Goal: Task Accomplishment & Management: Manage account settings

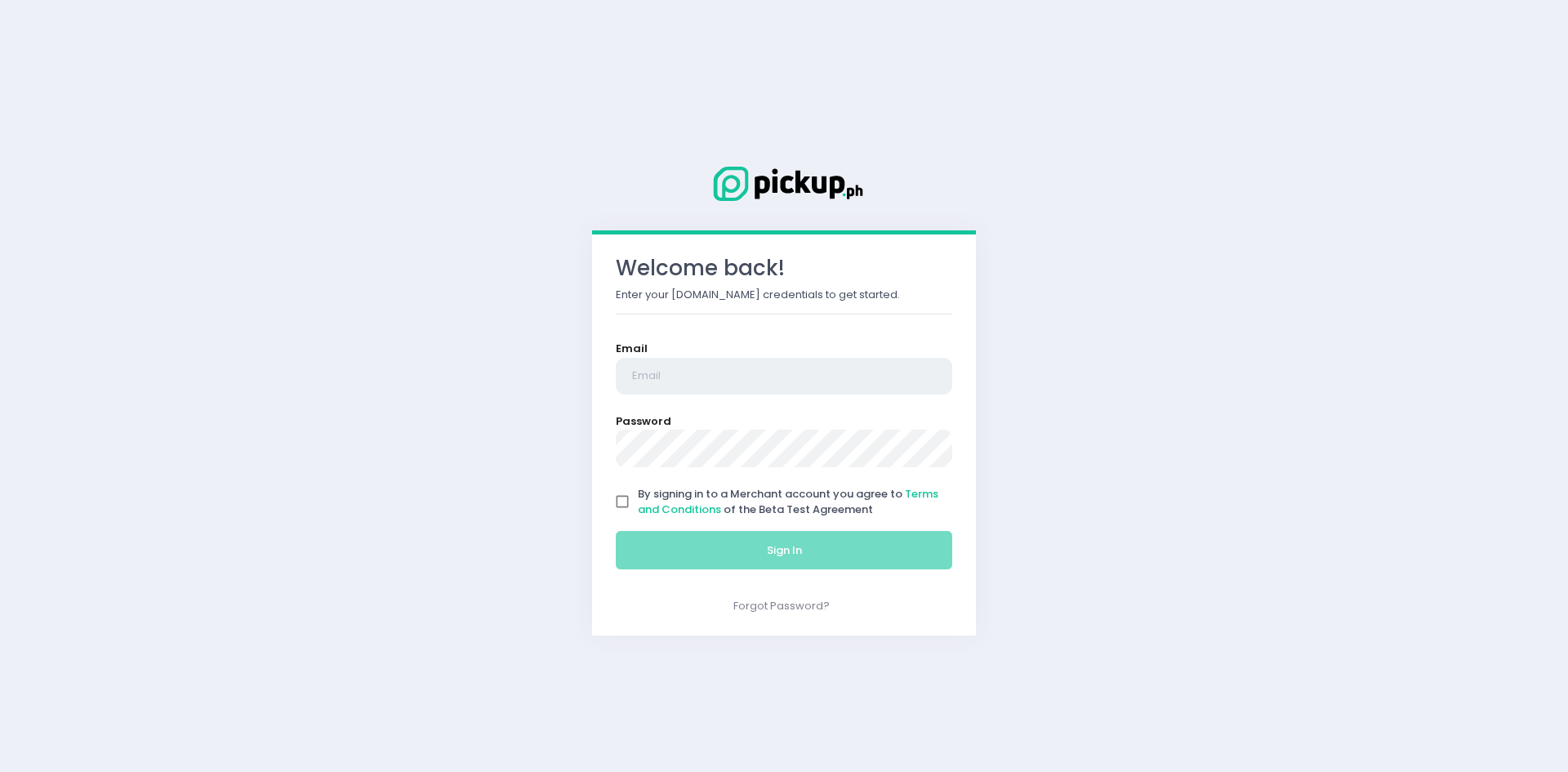
type input "[EMAIL_ADDRESS][DOMAIN_NAME]"
drag, startPoint x: 623, startPoint y: 502, endPoint x: 627, endPoint y: 518, distance: 16.5
click at [622, 502] on input "By signing in to a Merchant account you agree to Terms and Conditions of the Be…" at bounding box center [622, 501] width 31 height 31
checkbox input "true"
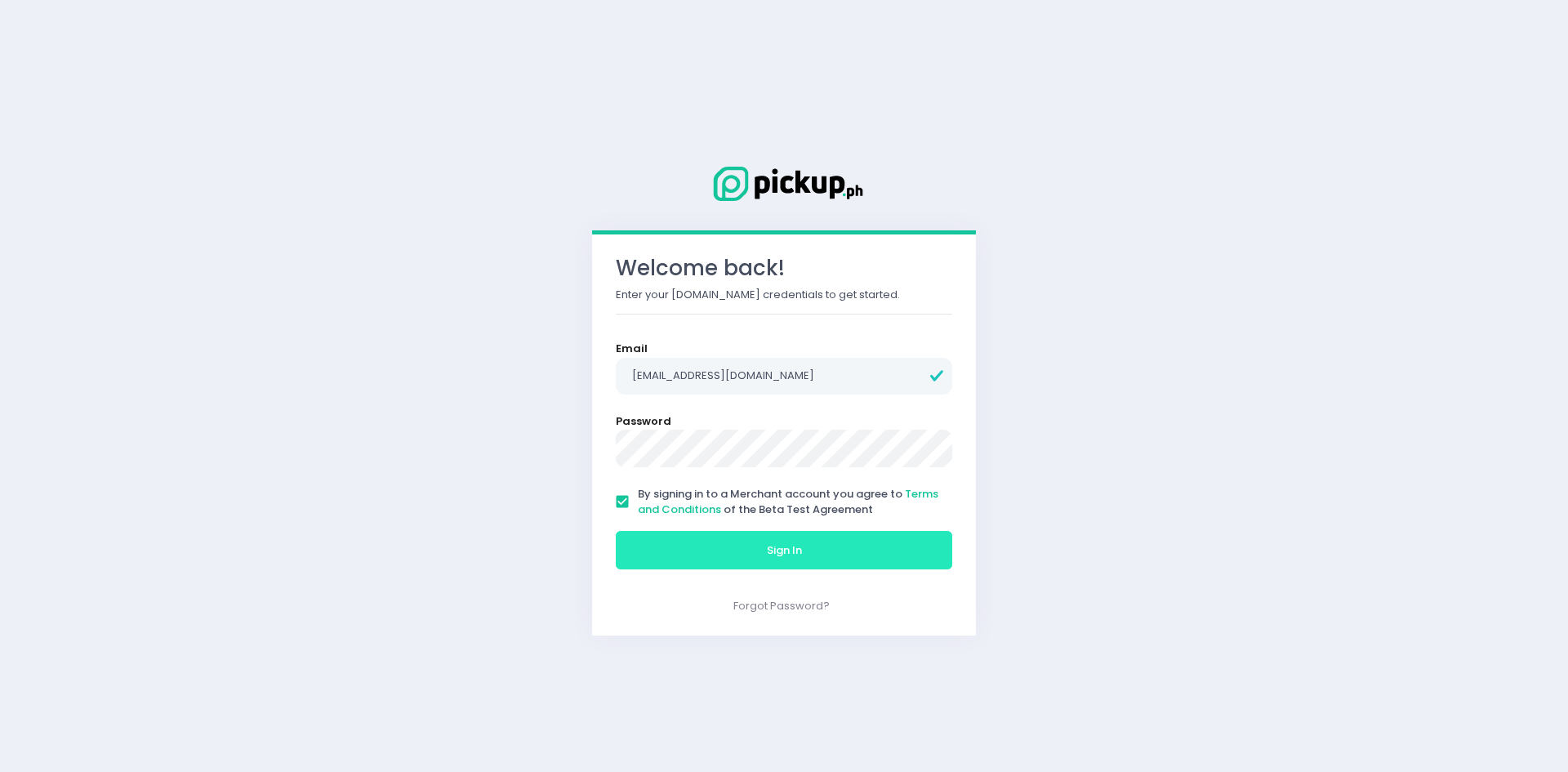
click at [649, 556] on button "Sign In" at bounding box center [784, 551] width 337 height 39
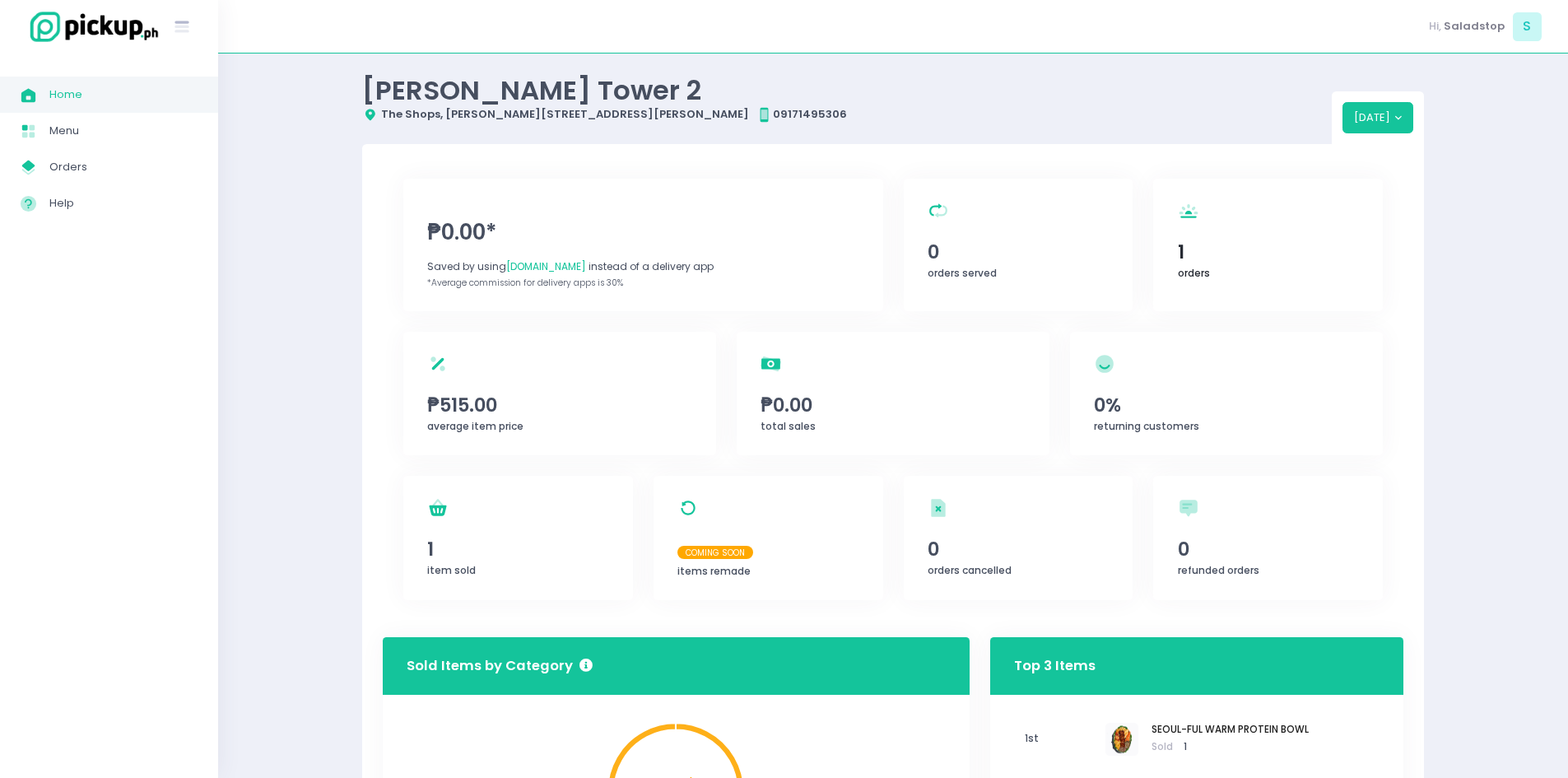
click at [1305, 267] on div "orders Created with Sketch. 1 orders" at bounding box center [1268, 245] width 230 height 133
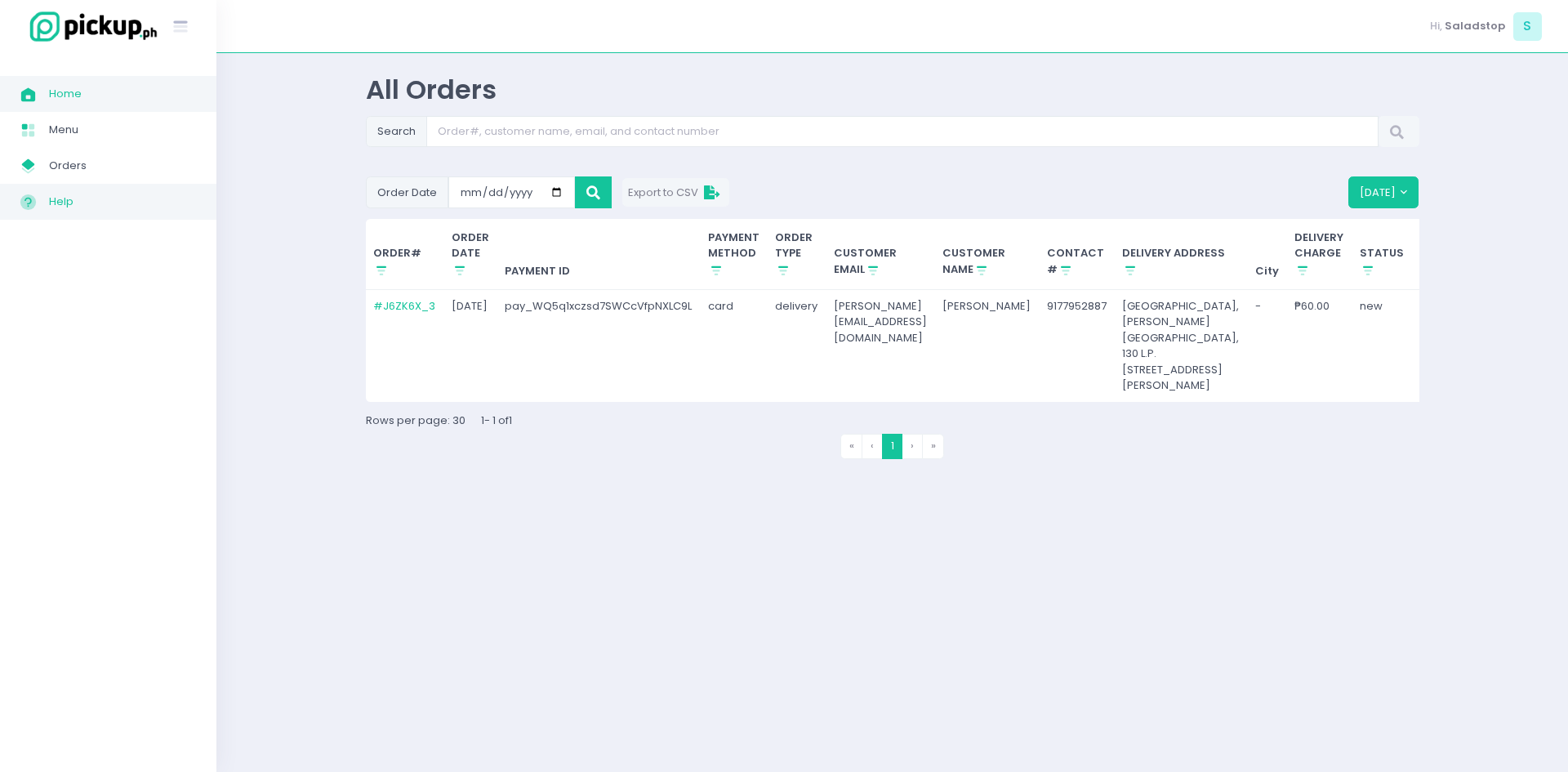
click at [56, 185] on link "Help Created with Sketch. Help" at bounding box center [108, 202] width 216 height 36
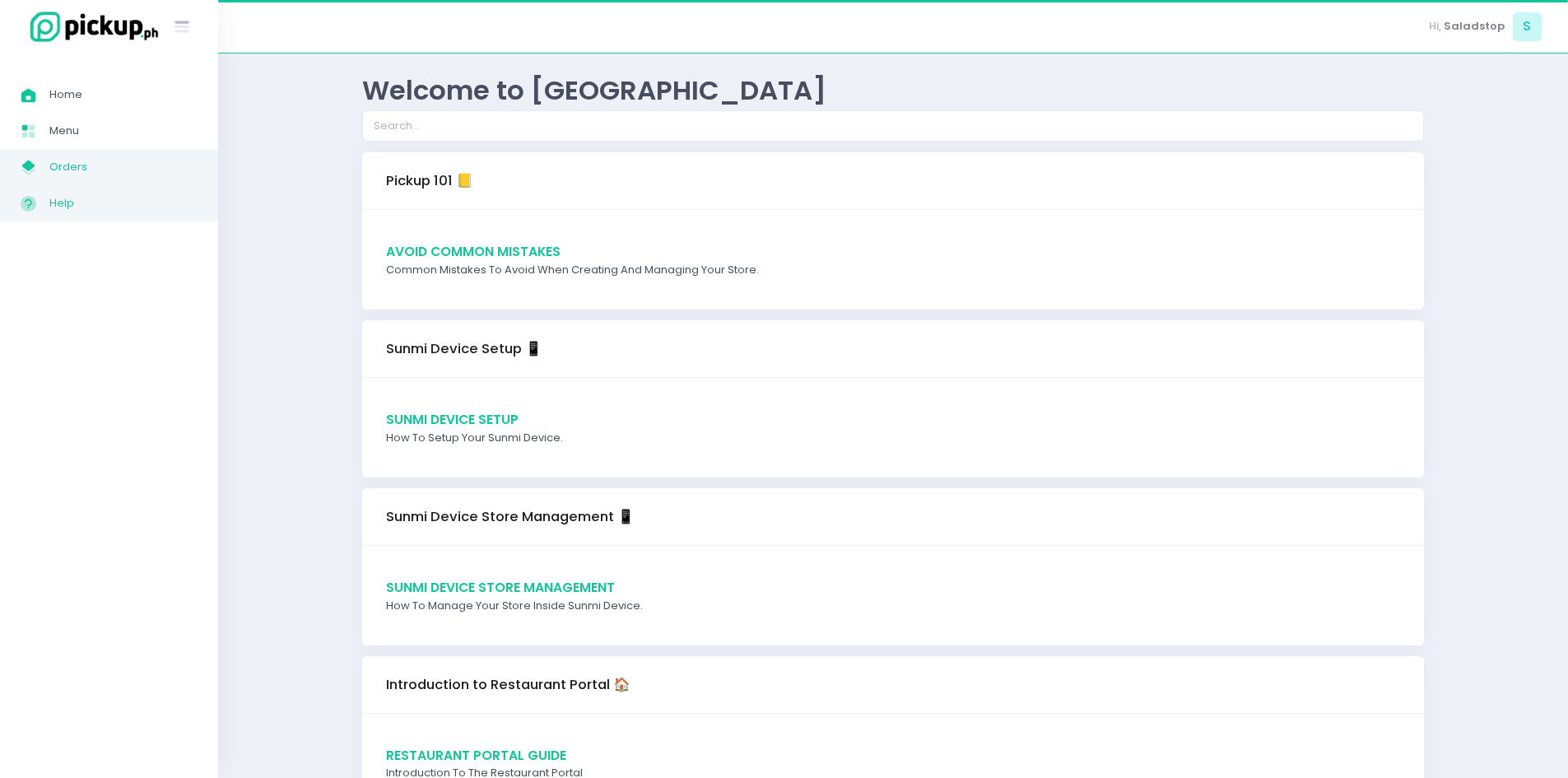
click at [59, 176] on span "Orders" at bounding box center [123, 167] width 148 height 21
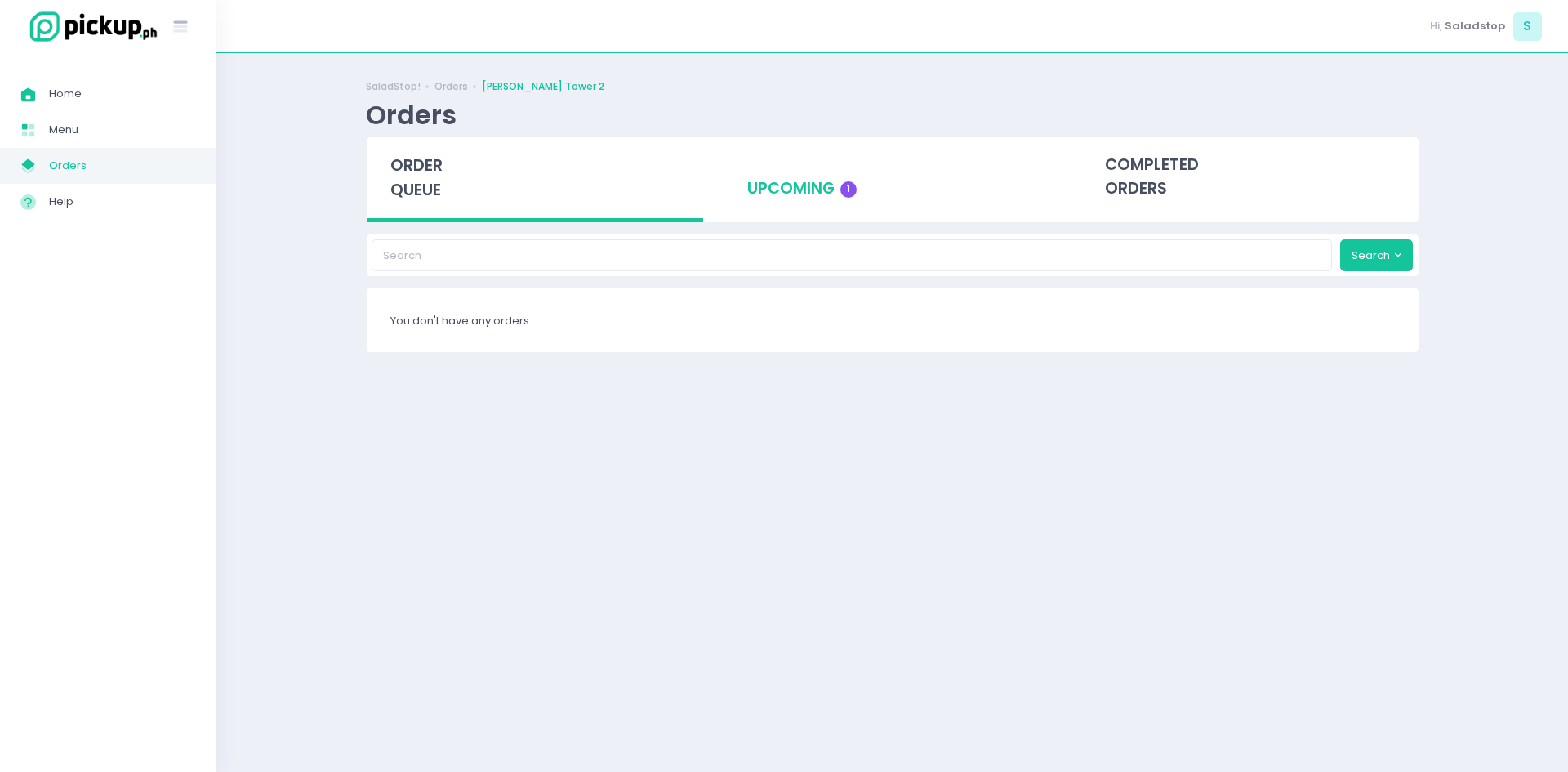
click at [851, 187] on span "1" at bounding box center [848, 189] width 16 height 16
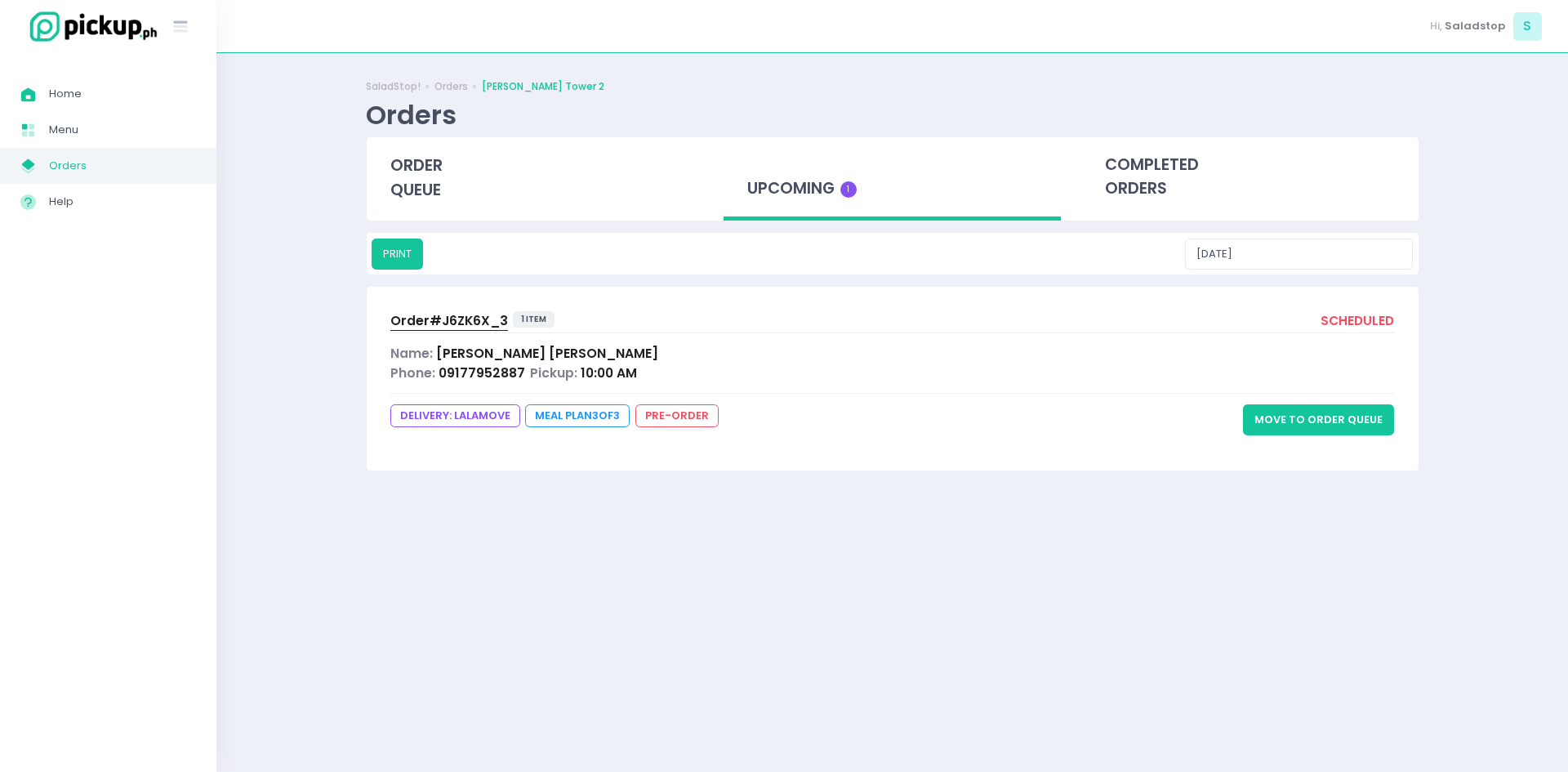
click at [1286, 429] on button "Move to Order Queue" at bounding box center [1318, 420] width 151 height 31
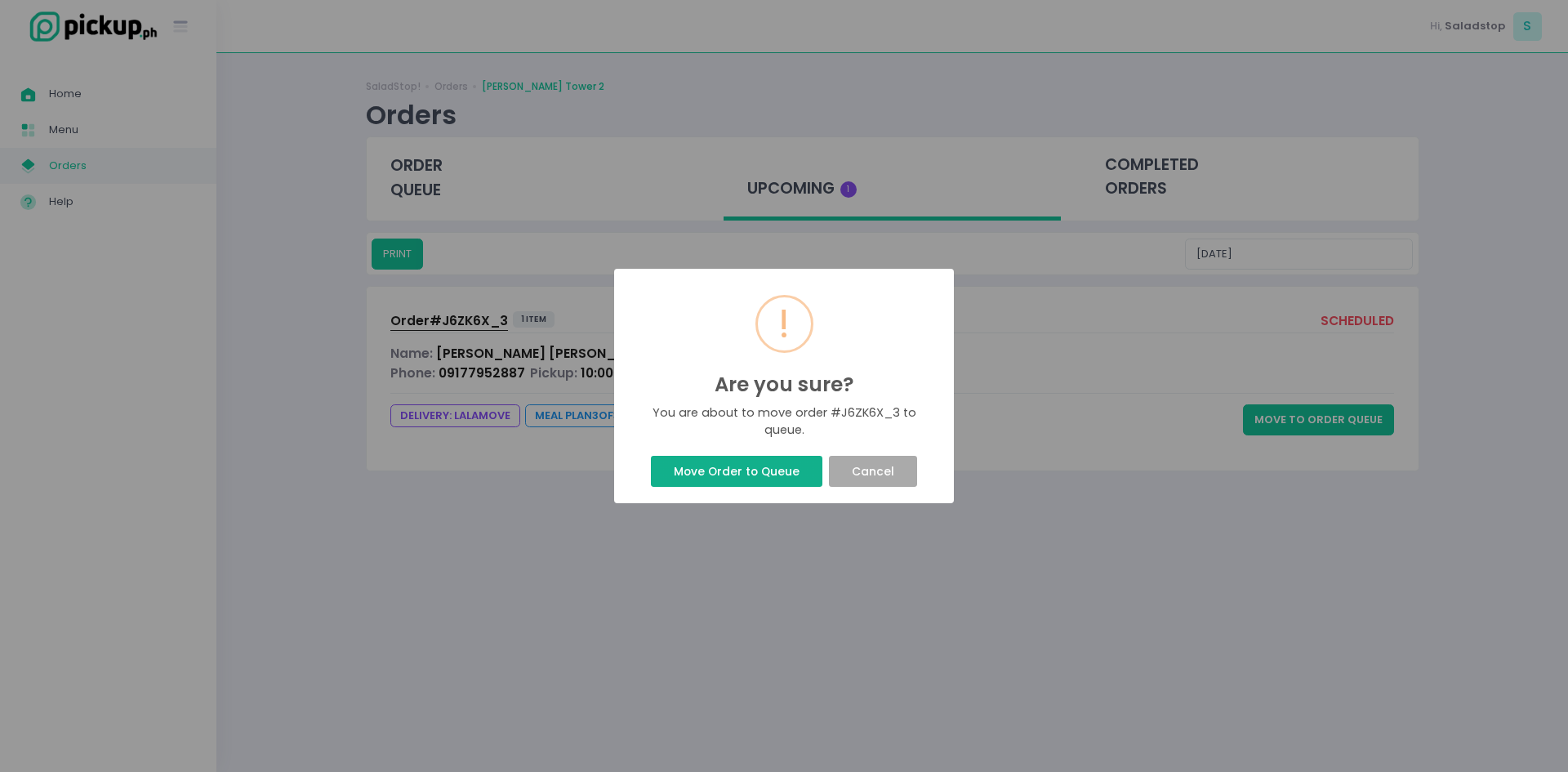
click at [701, 473] on button "Move Order to Queue" at bounding box center [735, 471] width 170 height 31
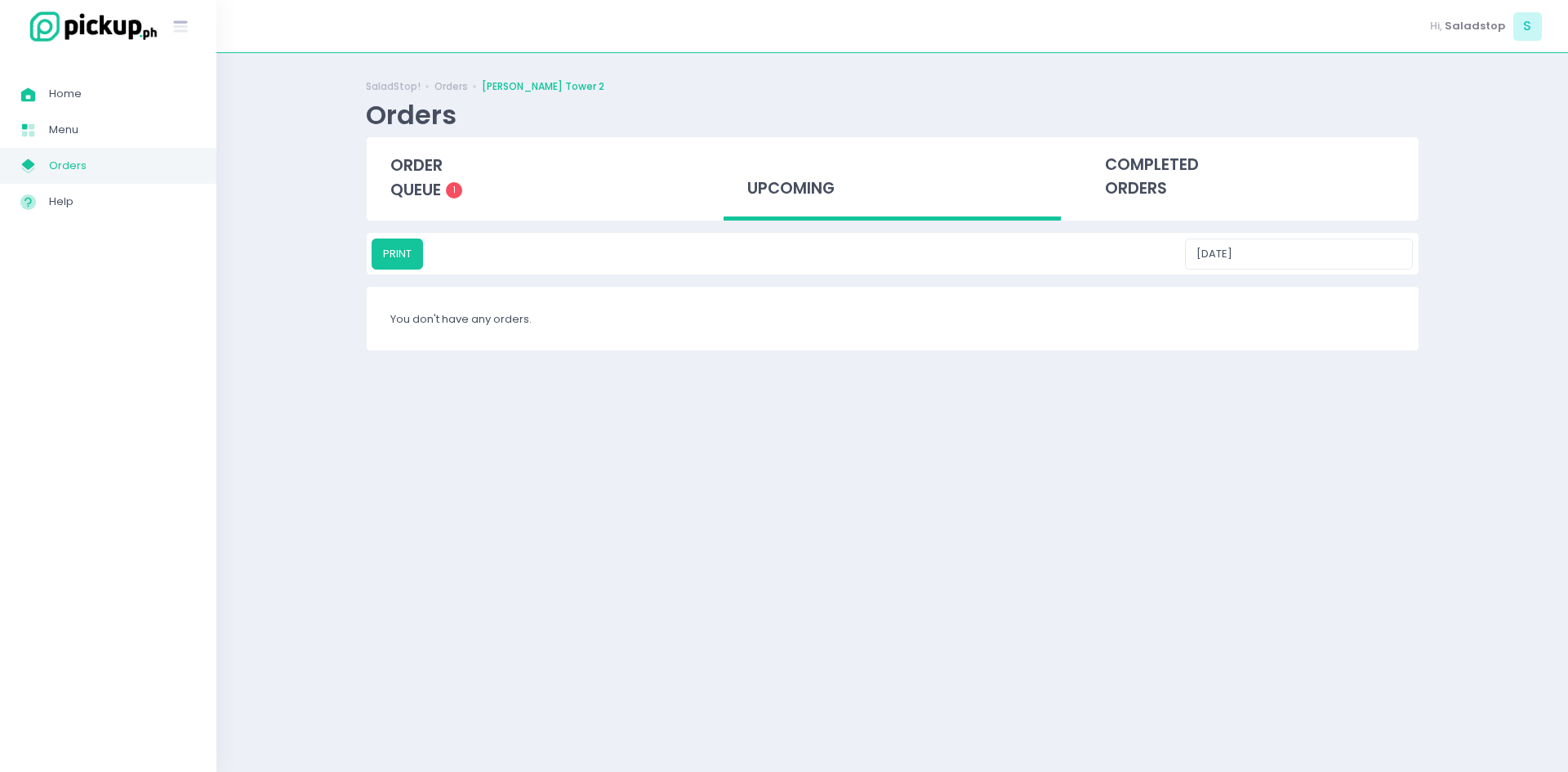
click at [779, 362] on div "SaladStop! Orders [PERSON_NAME] Tower 2 Orders order queue 1 upcoming completed…" at bounding box center [892, 218] width 1094 height 288
click at [405, 173] on span "order queue" at bounding box center [416, 177] width 53 height 47
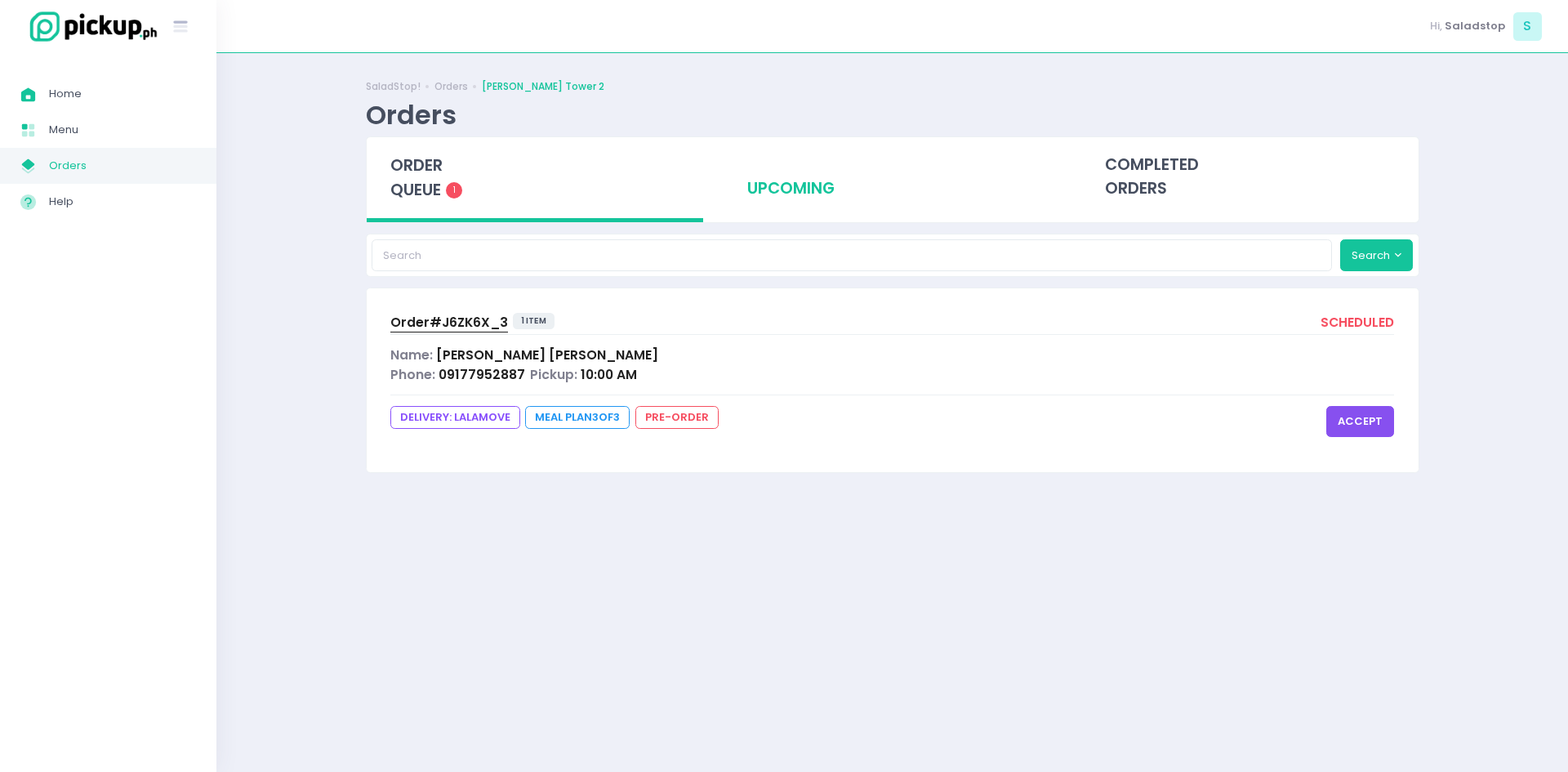
click at [461, 366] on span "09177952887" at bounding box center [482, 374] width 86 height 17
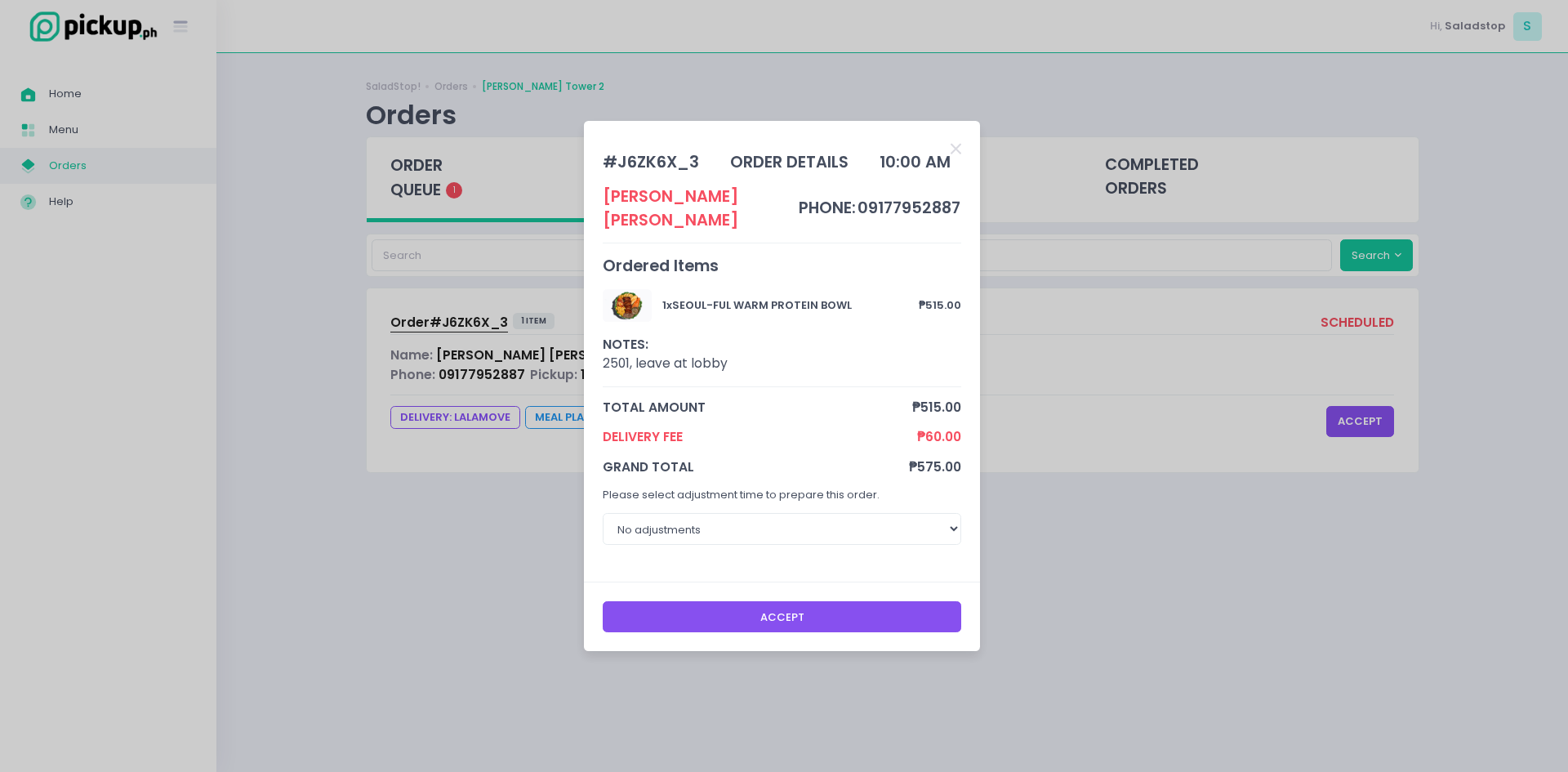
click at [322, 342] on div "# J6ZK6X_3 order details 10:00 AM [PERSON_NAME] phone: 09177952887 Ordered Item…" at bounding box center [784, 386] width 1568 height 772
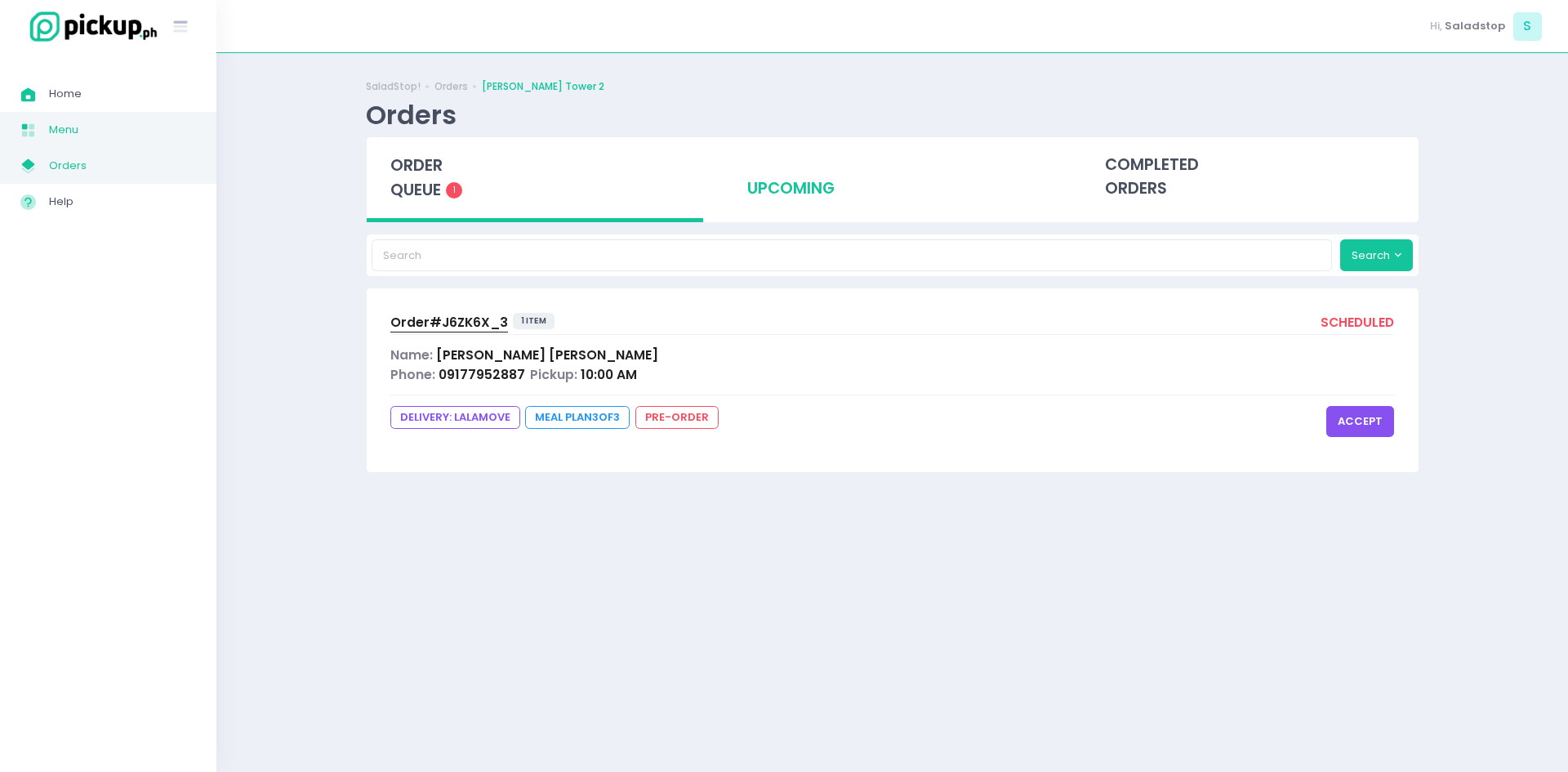
click at [97, 129] on span "Menu" at bounding box center [122, 130] width 147 height 21
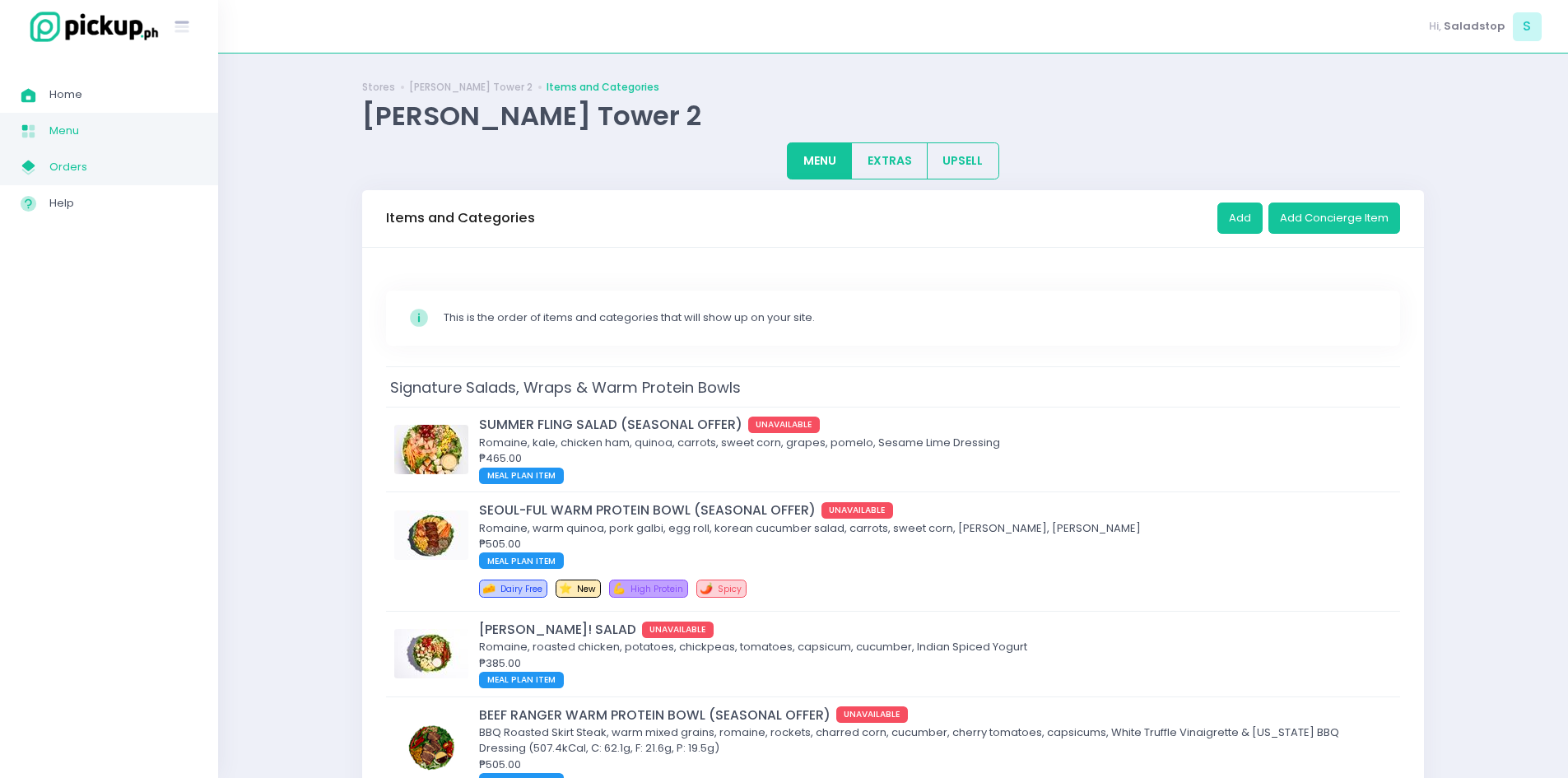
click at [76, 166] on span "Orders" at bounding box center [123, 167] width 148 height 21
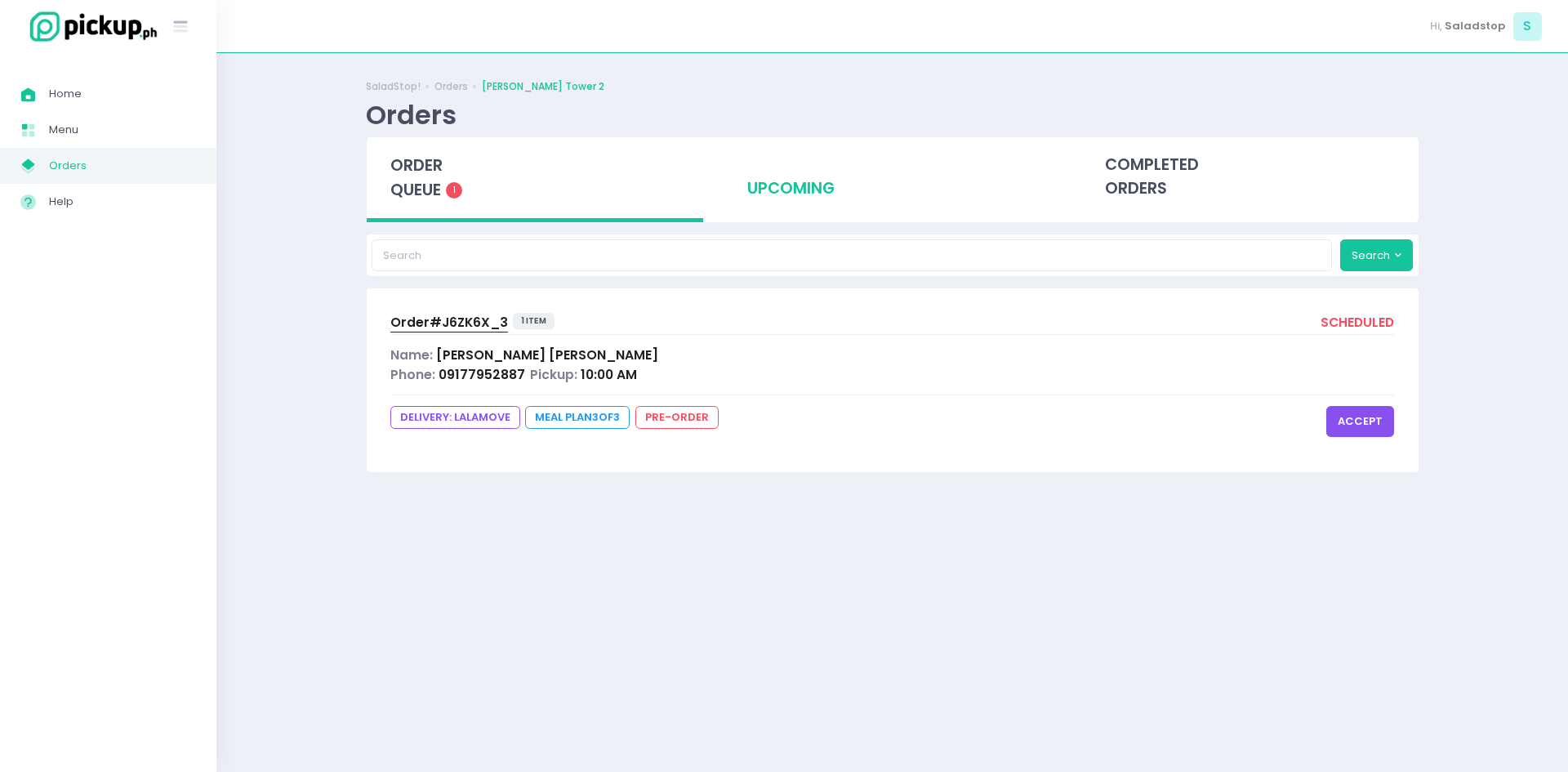
click at [803, 185] on div "upcoming" at bounding box center [892, 177] width 338 height 80
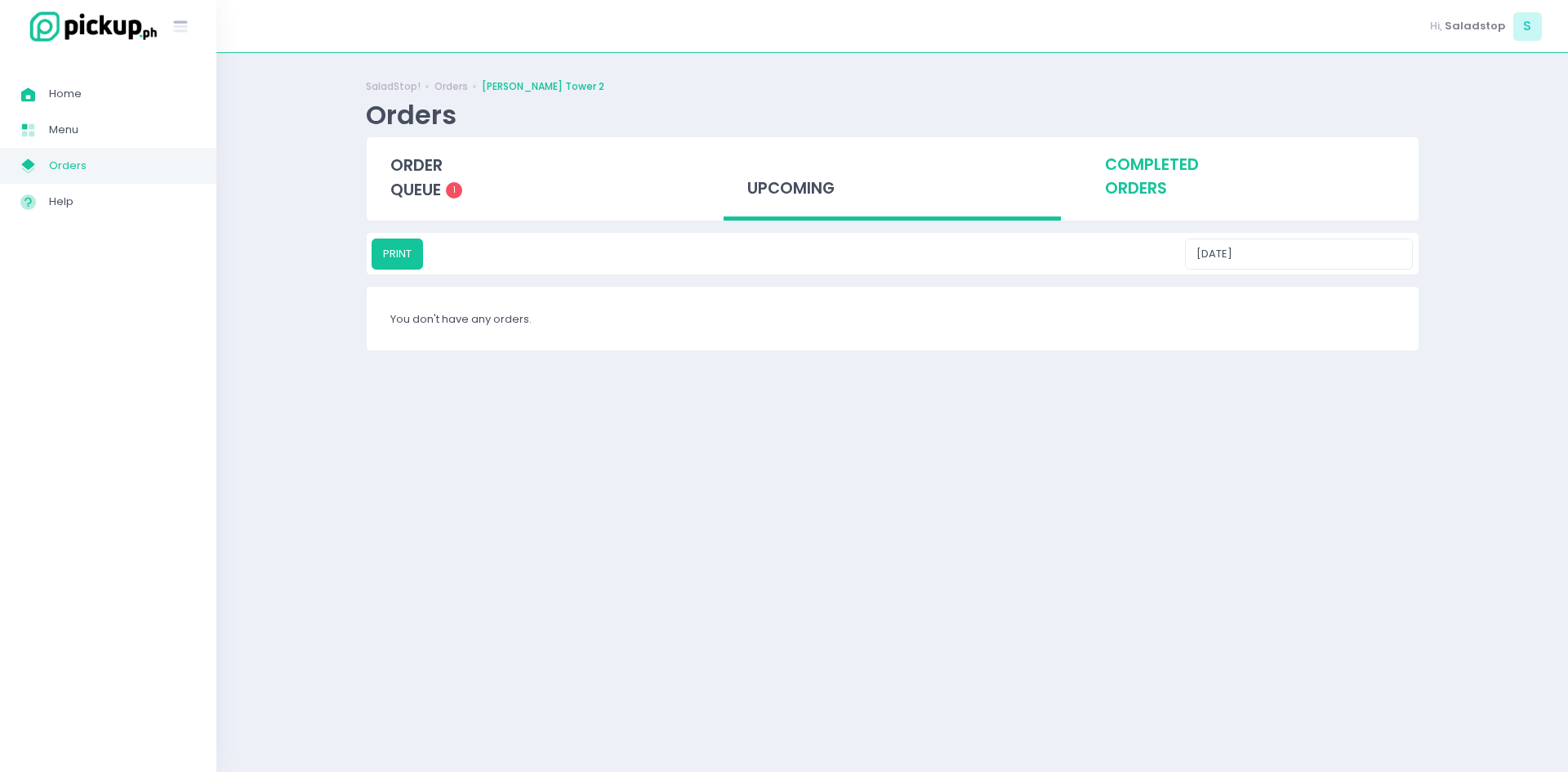
click at [1159, 193] on div "completed orders" at bounding box center [1250, 177] width 338 height 80
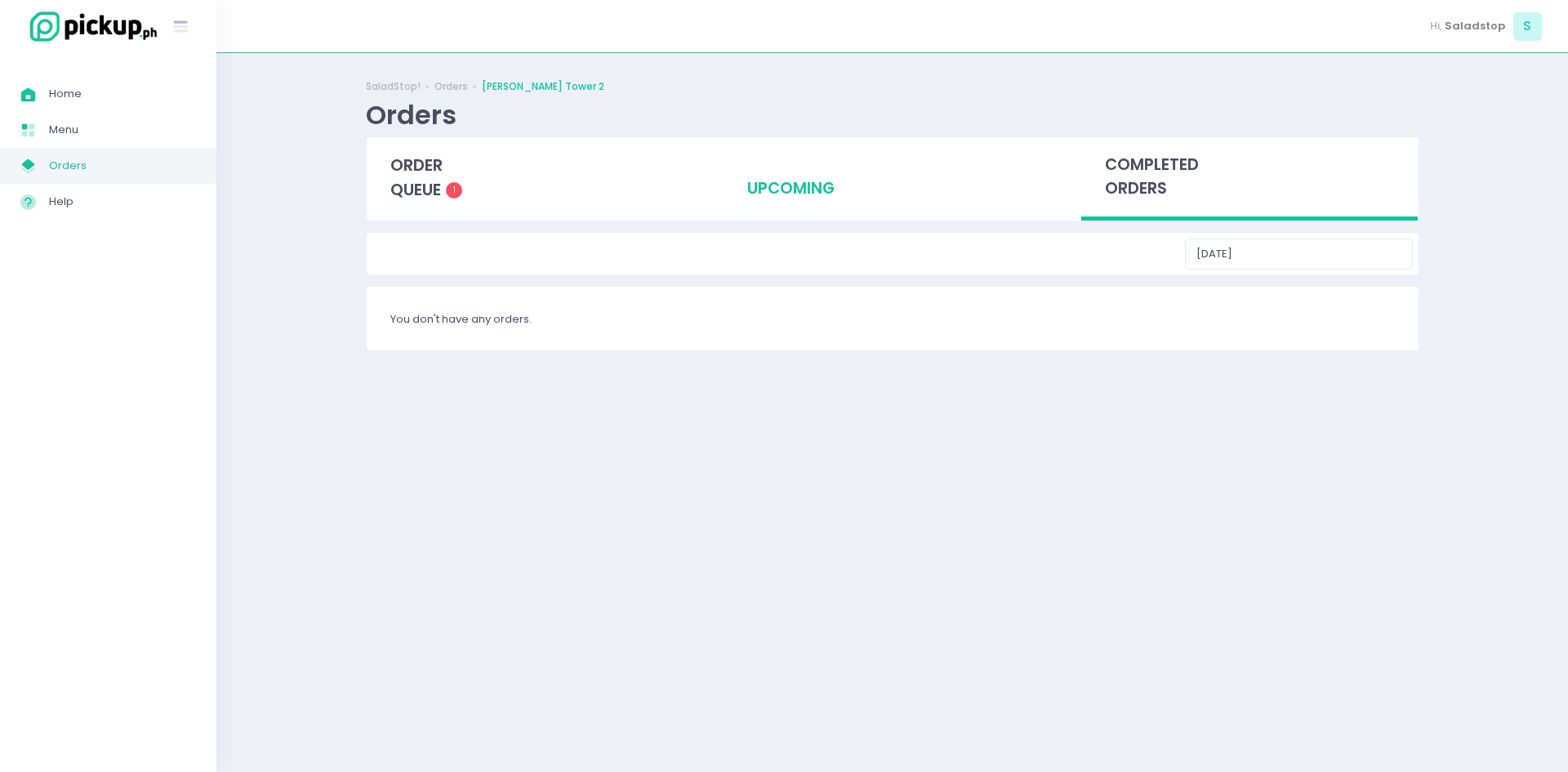
click at [801, 191] on div "upcoming" at bounding box center [892, 177] width 338 height 80
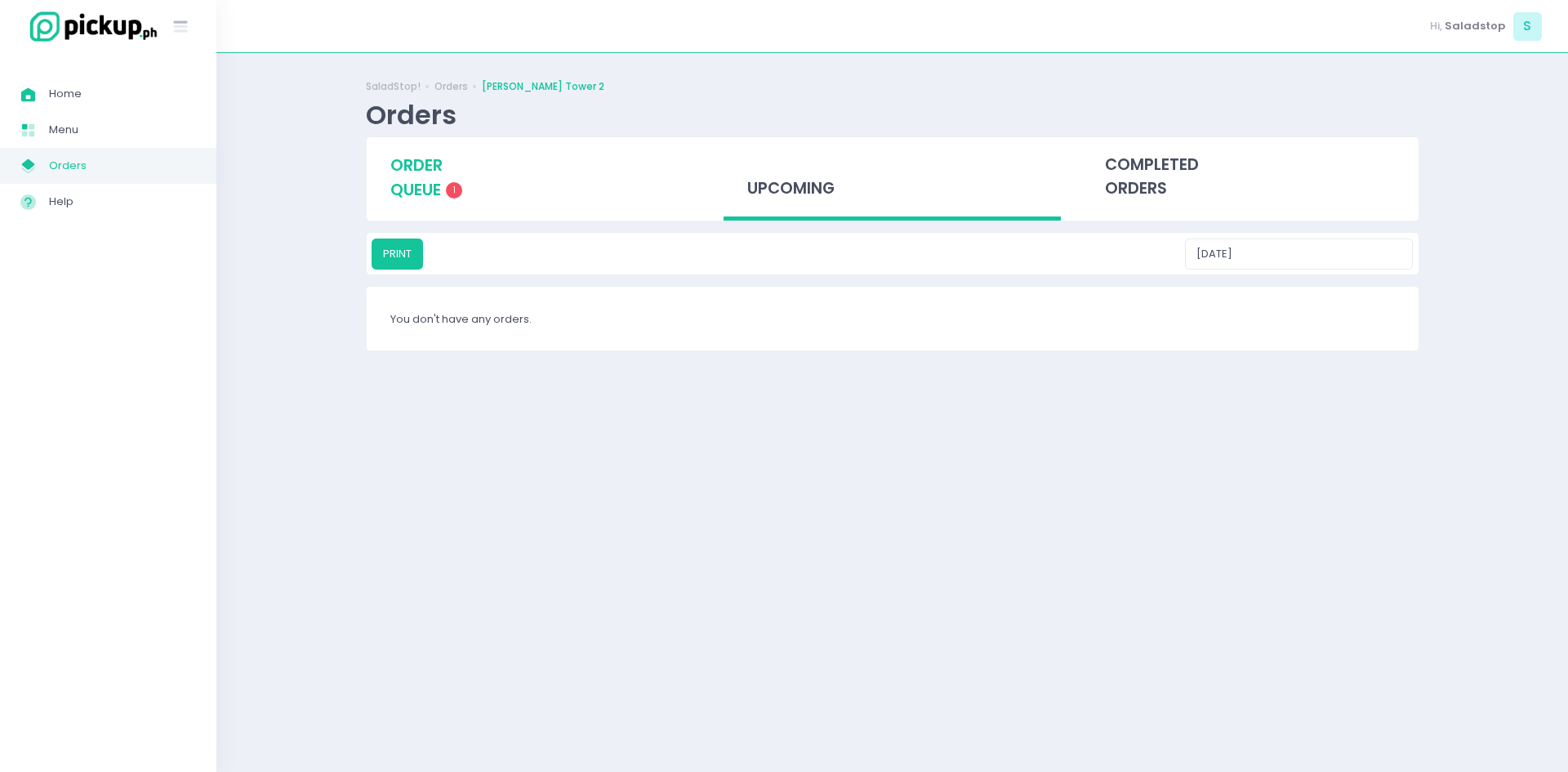
click at [407, 182] on span "order queue" at bounding box center [416, 177] width 53 height 47
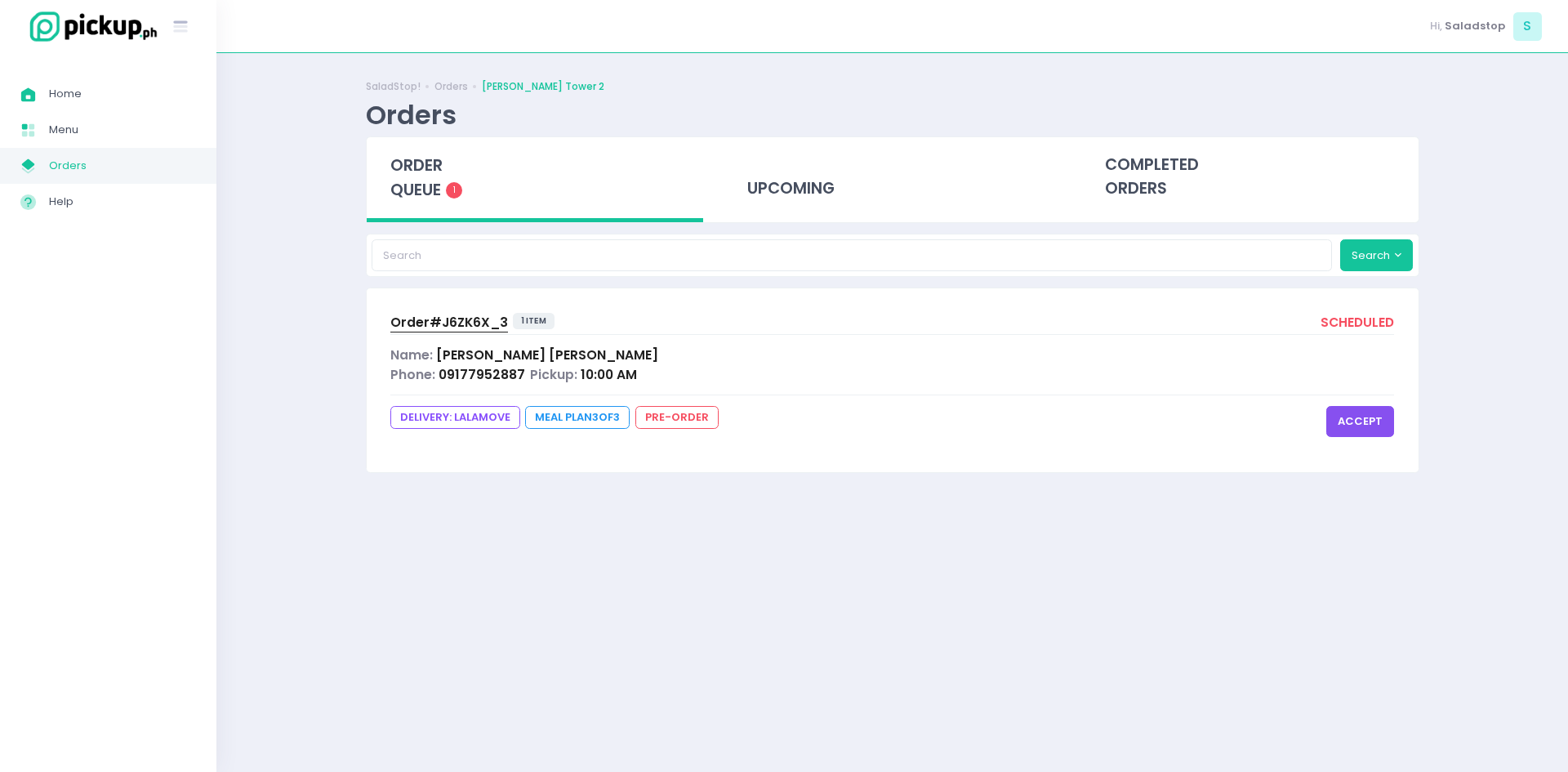
click at [671, 417] on span "pre-order" at bounding box center [677, 417] width 83 height 23
drag, startPoint x: 645, startPoint y: 406, endPoint x: 595, endPoint y: 411, distance: 50.2
click at [643, 408] on span "pre-order" at bounding box center [677, 417] width 83 height 23
click at [1374, 422] on button "accept" at bounding box center [1360, 422] width 68 height 31
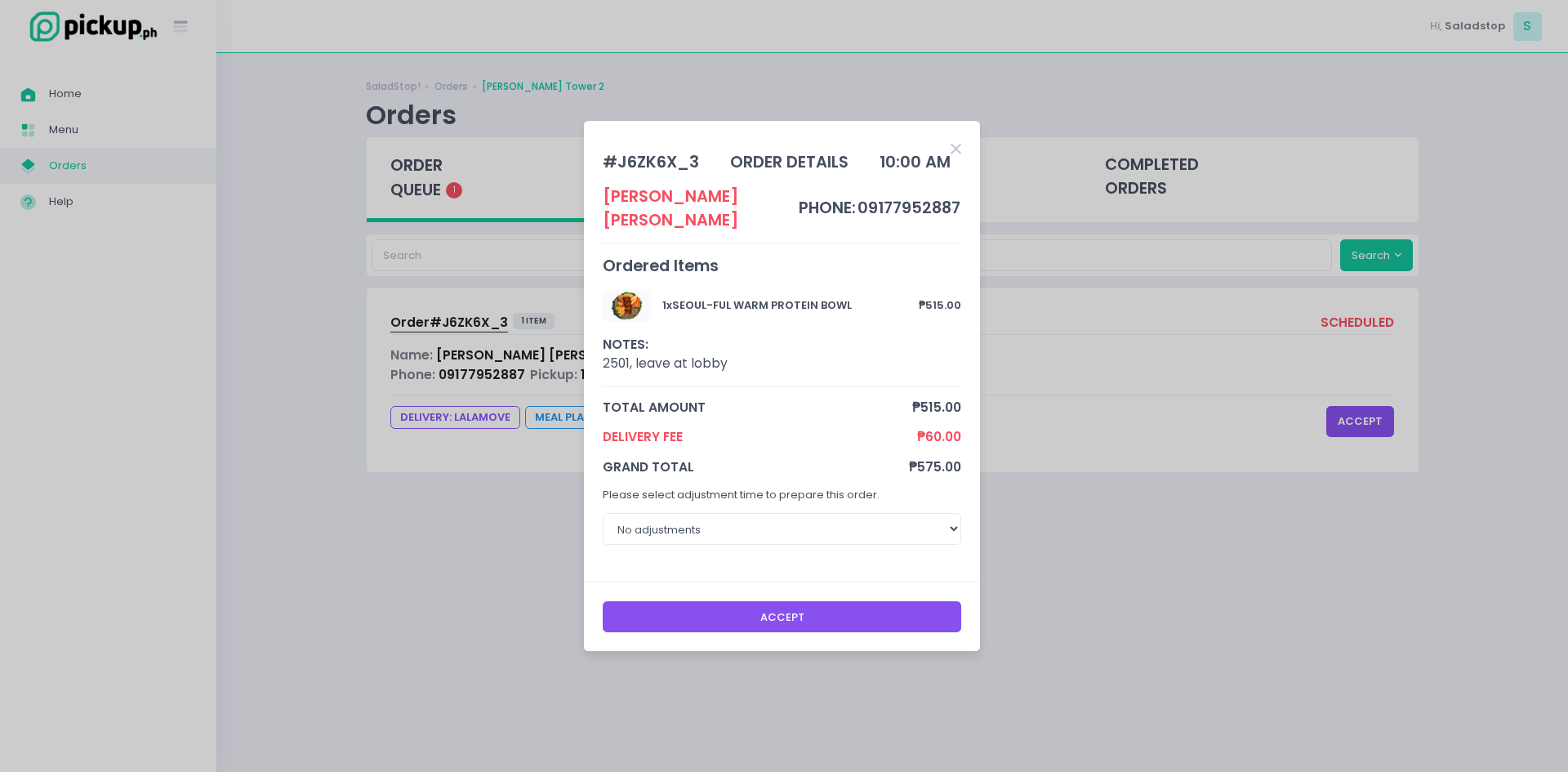
click at [955, 157] on icon "Close" at bounding box center [956, 149] width 11 height 15
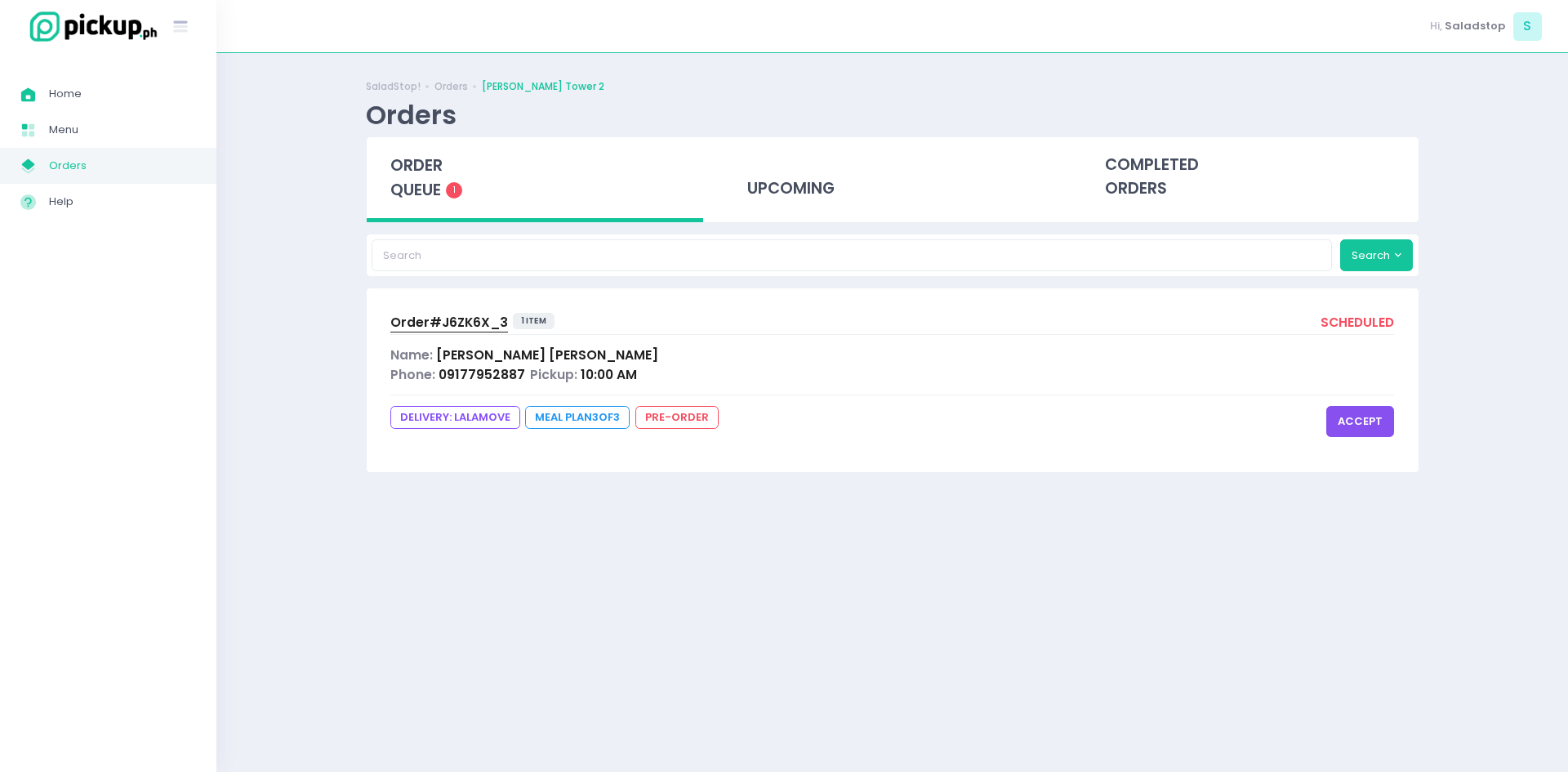
click at [450, 423] on span "DELIVERY: lalamove" at bounding box center [455, 417] width 130 height 23
click at [804, 182] on div "upcoming" at bounding box center [892, 177] width 338 height 80
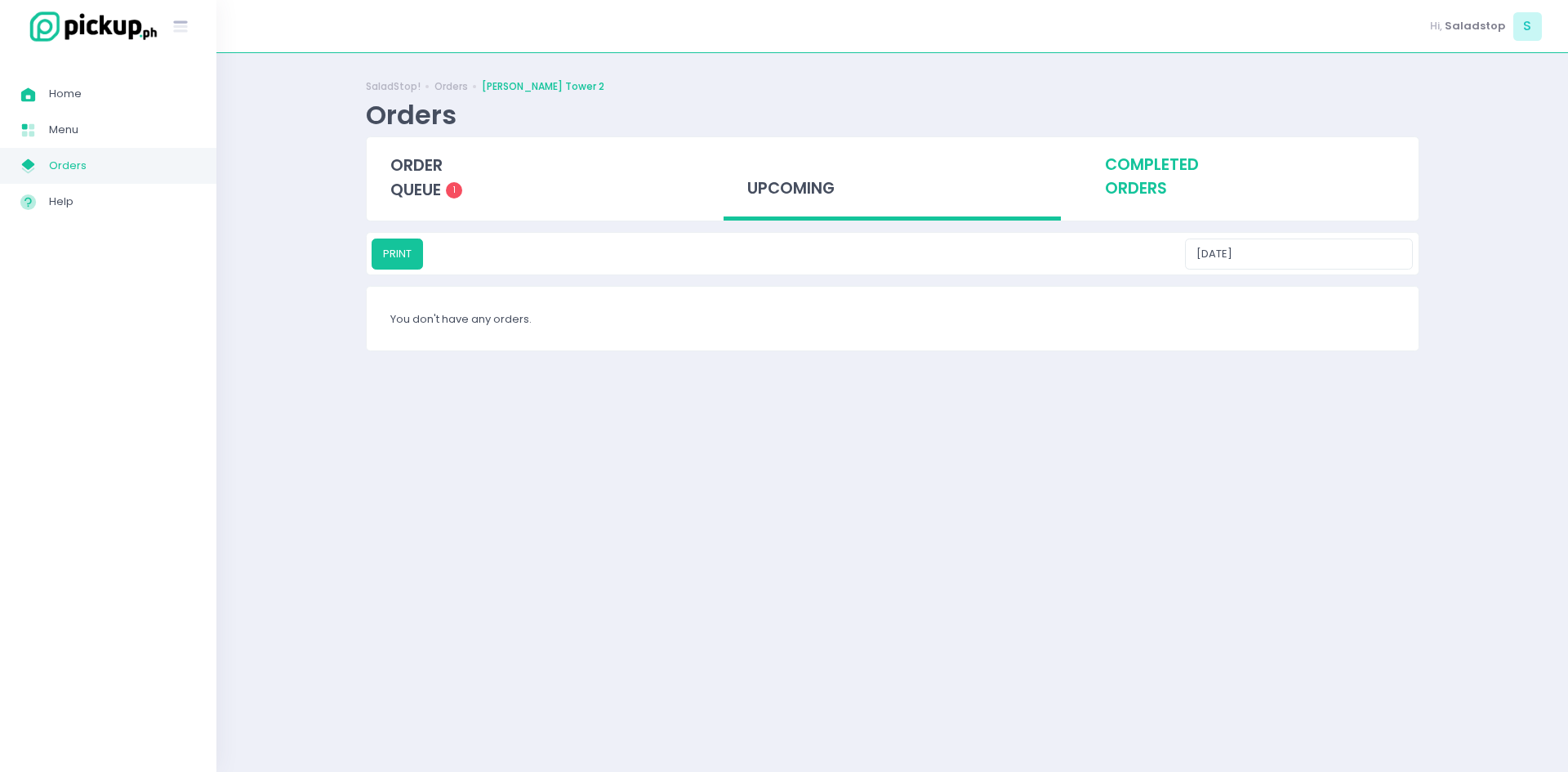
click at [1135, 165] on div "completed orders" at bounding box center [1250, 177] width 338 height 80
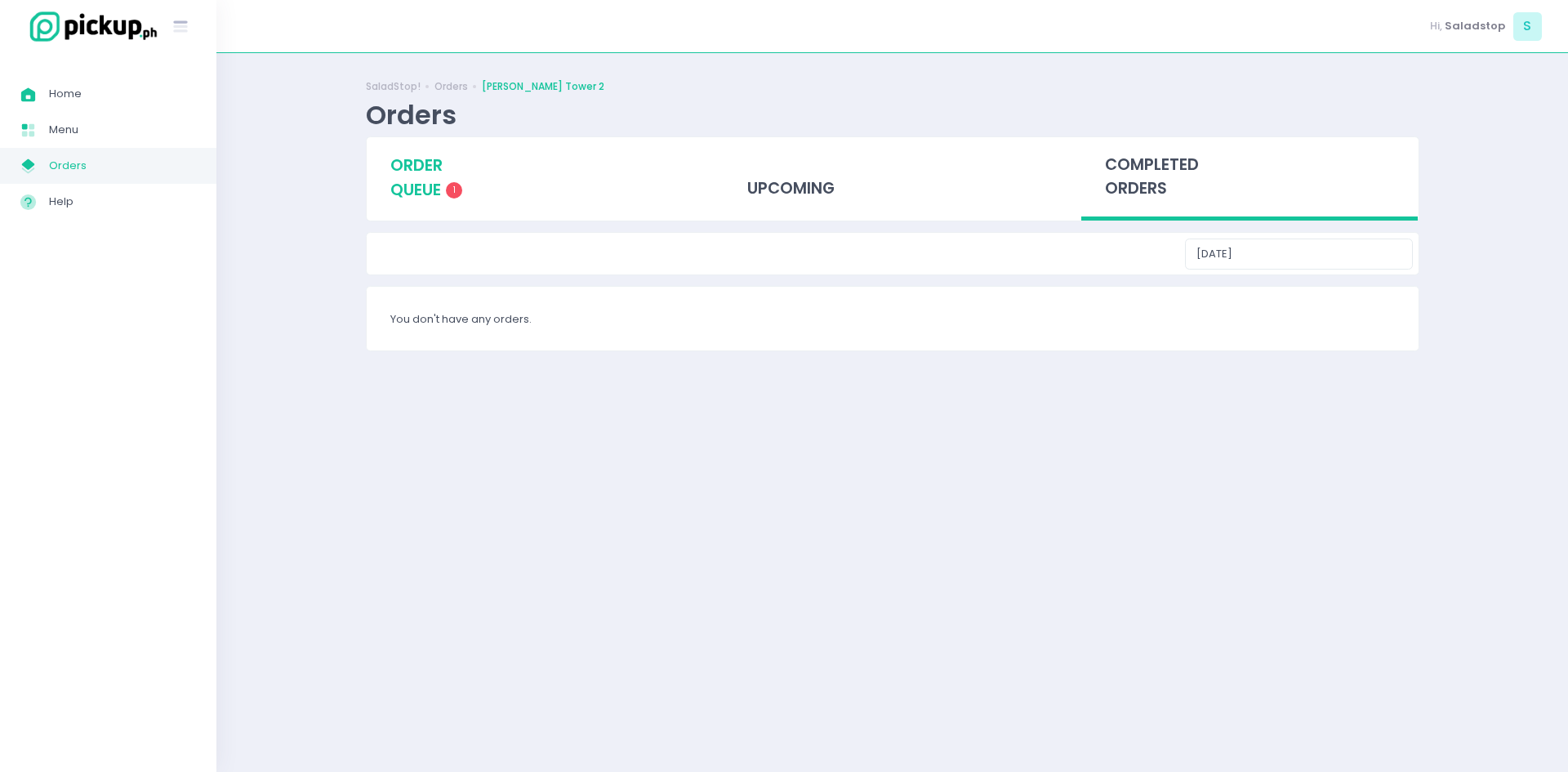
click at [437, 192] on span "order queue" at bounding box center [416, 177] width 53 height 47
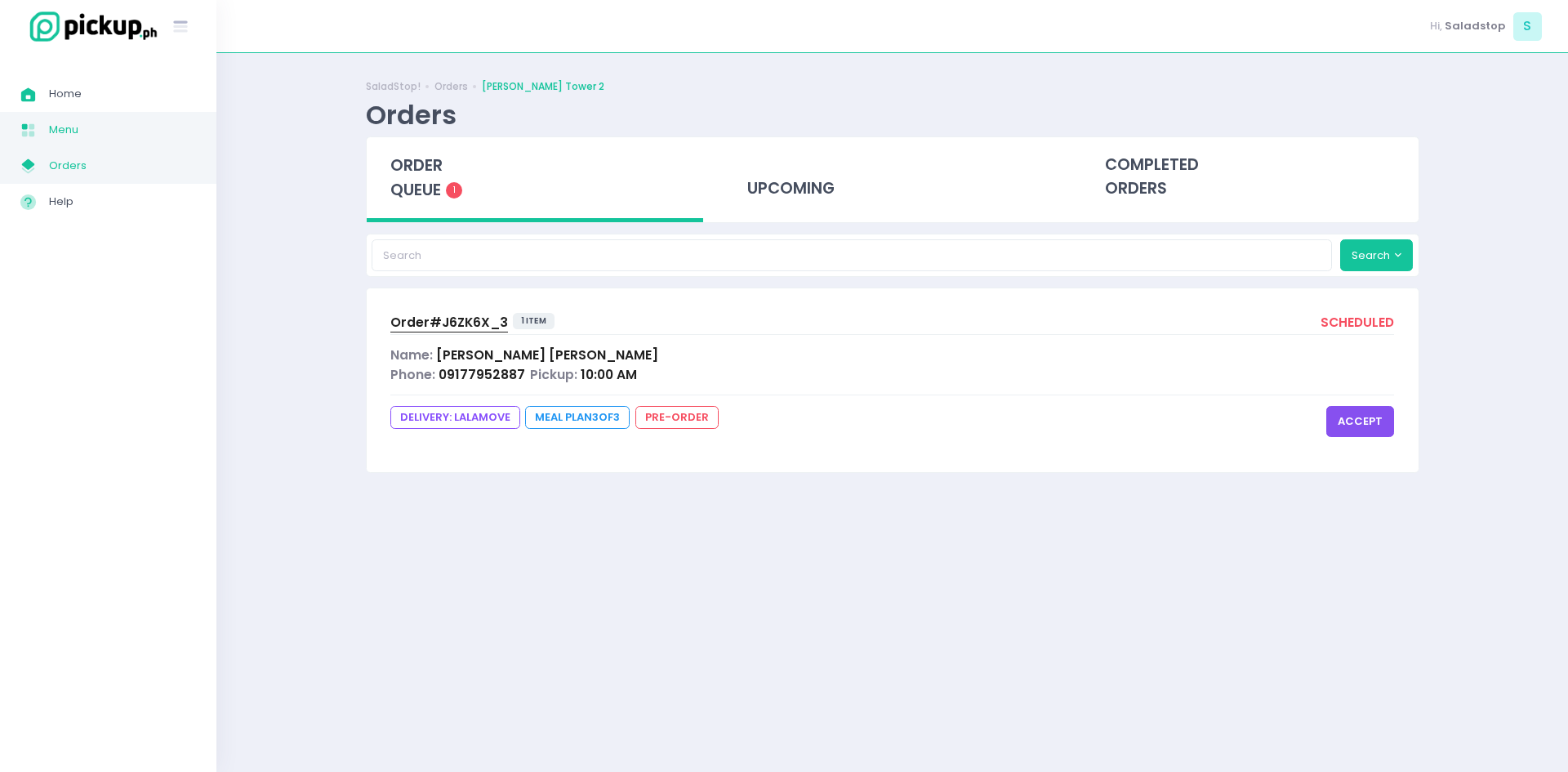
click at [42, 137] on span "Menu Created with Sketch." at bounding box center [35, 130] width 29 height 21
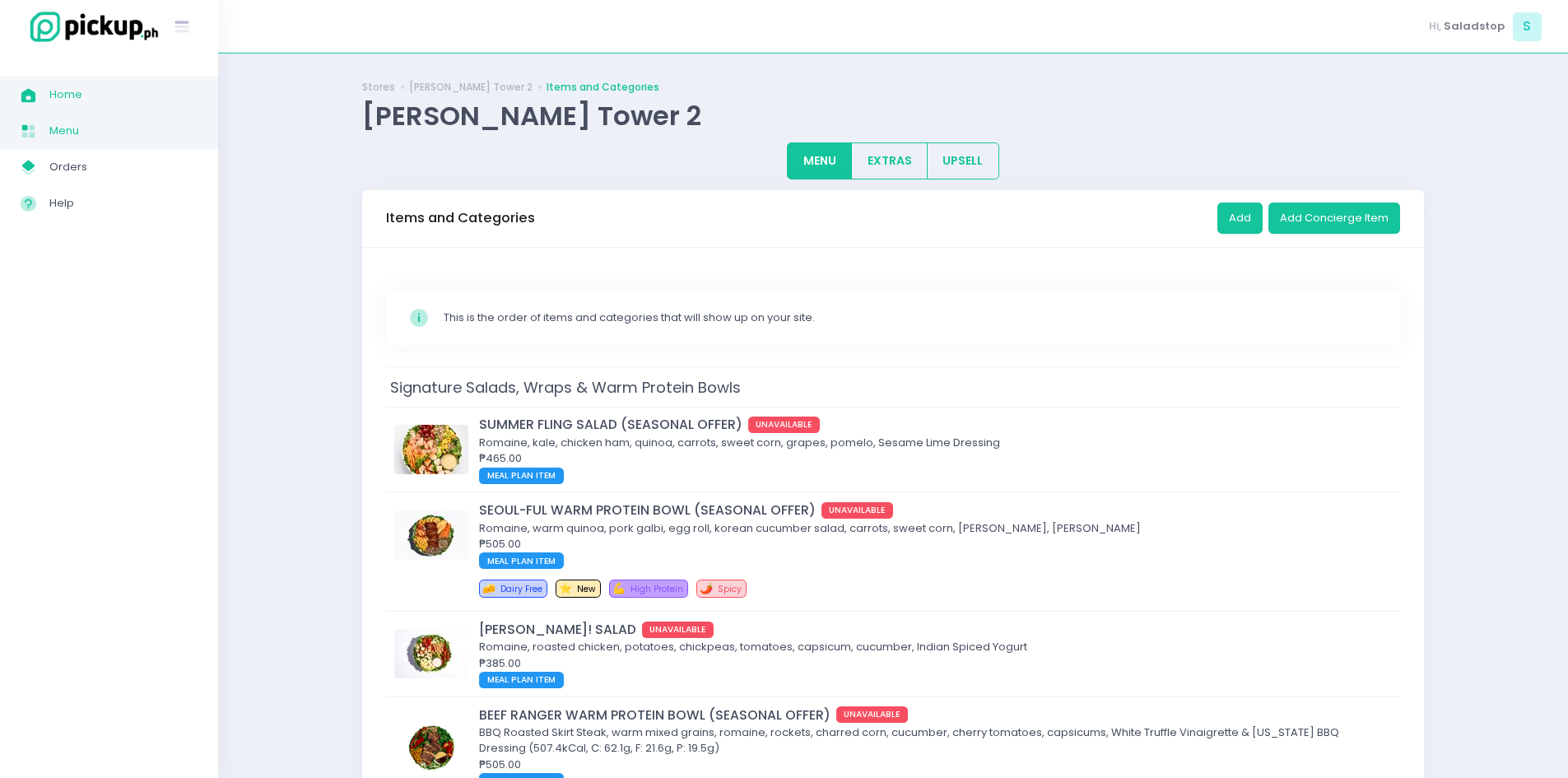
click at [76, 93] on span "Home" at bounding box center [123, 94] width 148 height 21
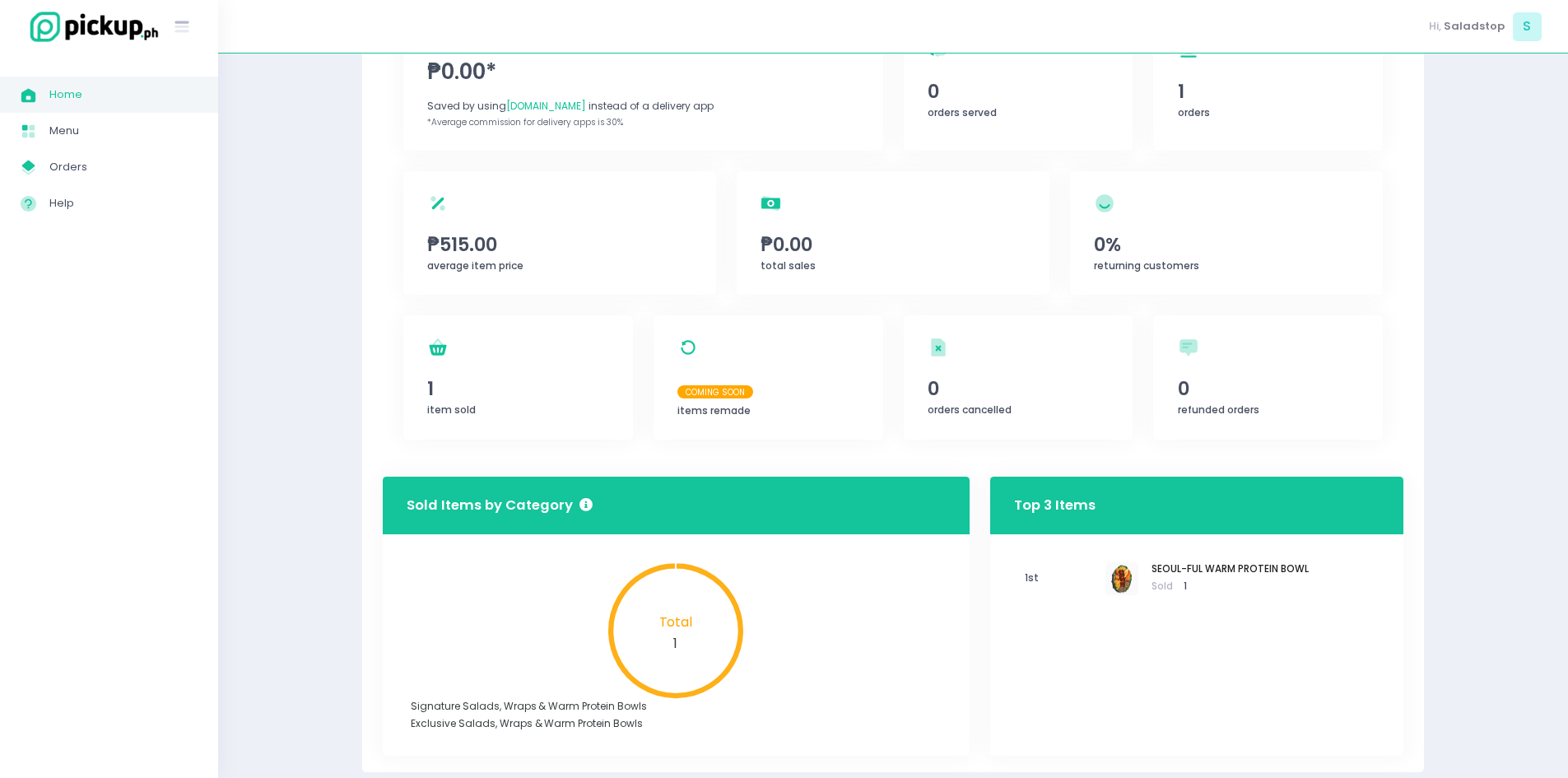
scroll to position [146, 0]
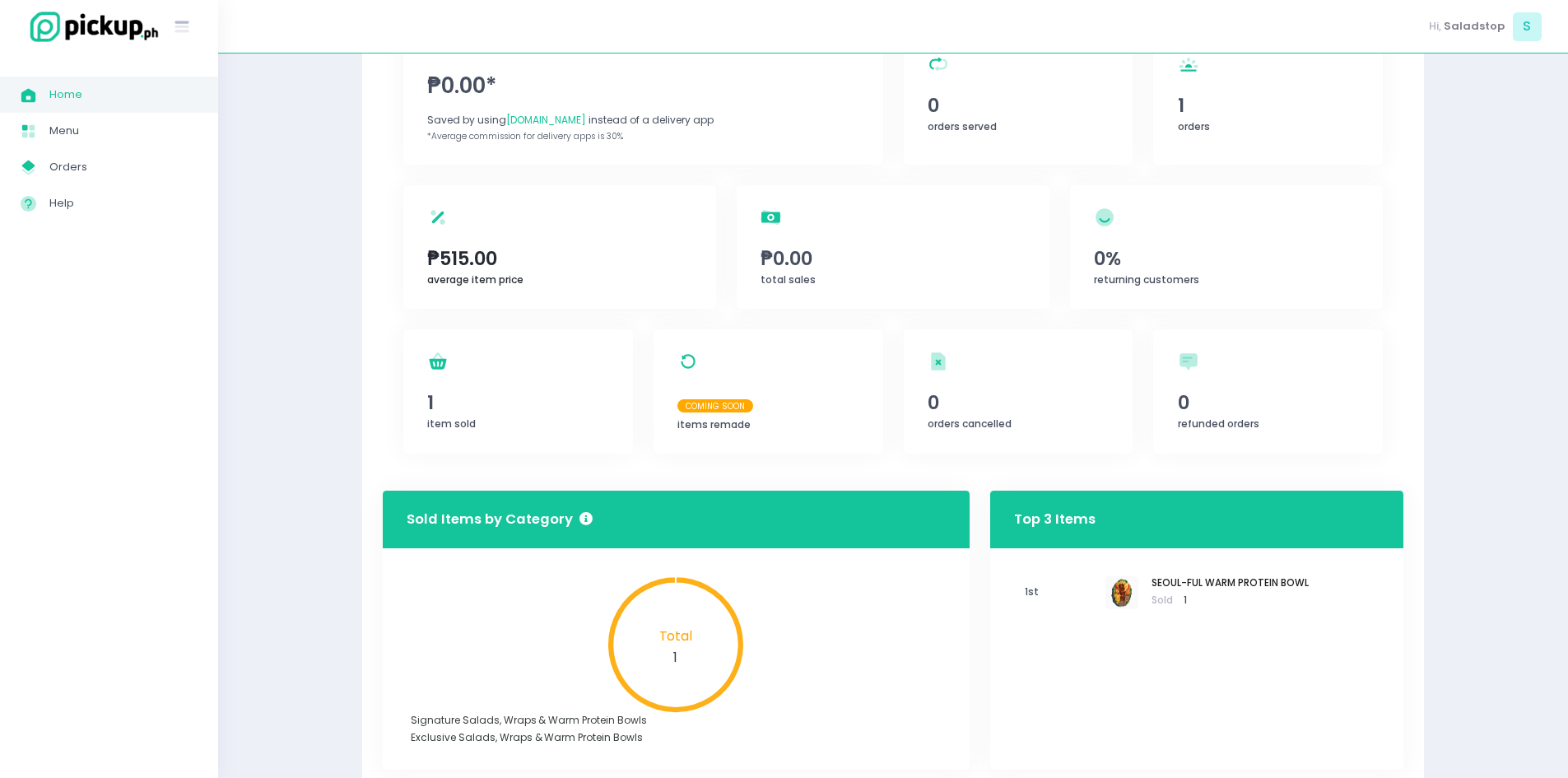
click at [473, 257] on span "₱515.00" at bounding box center [560, 258] width 265 height 28
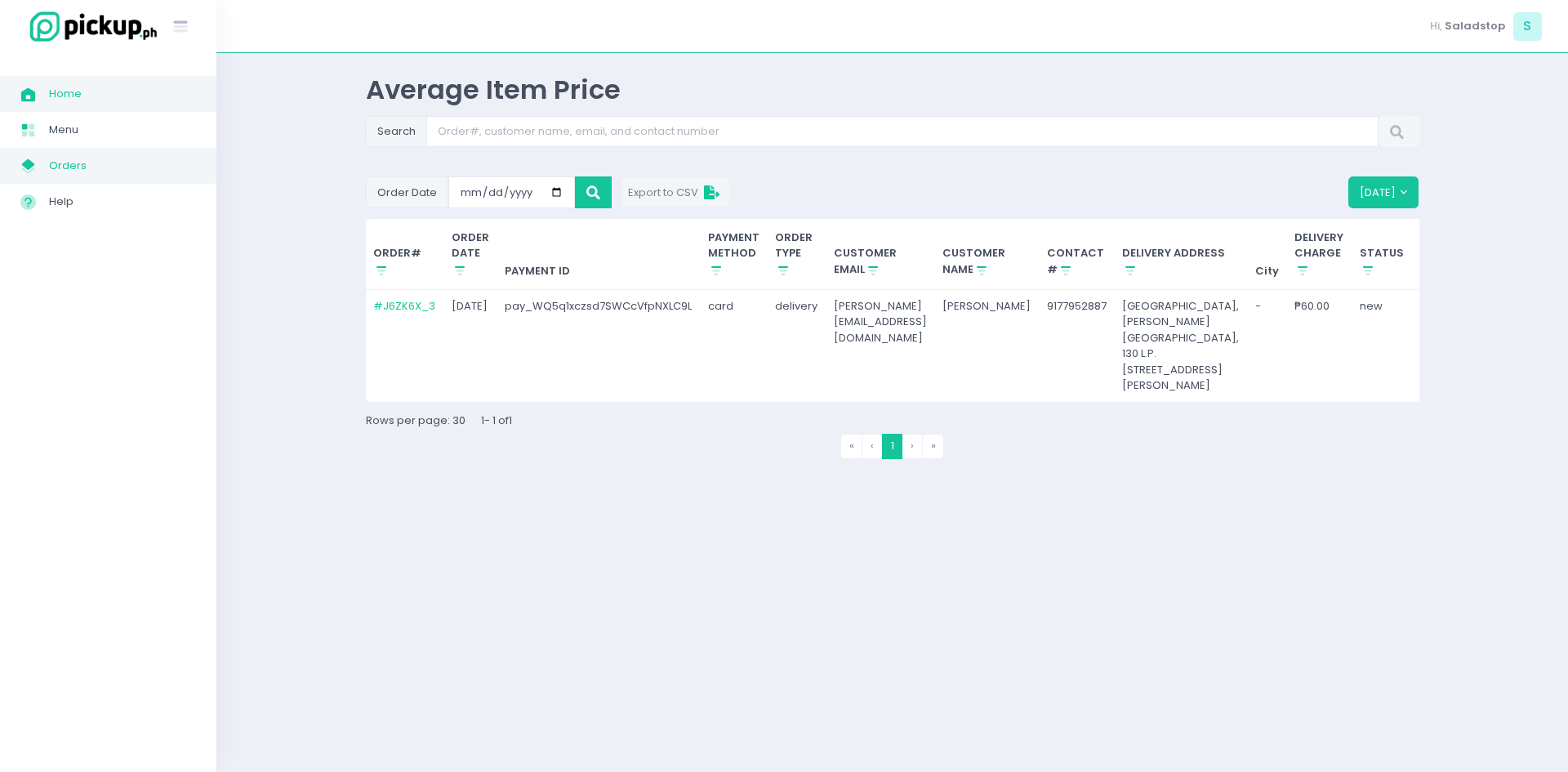
click at [89, 160] on span "Orders" at bounding box center [122, 165] width 147 height 21
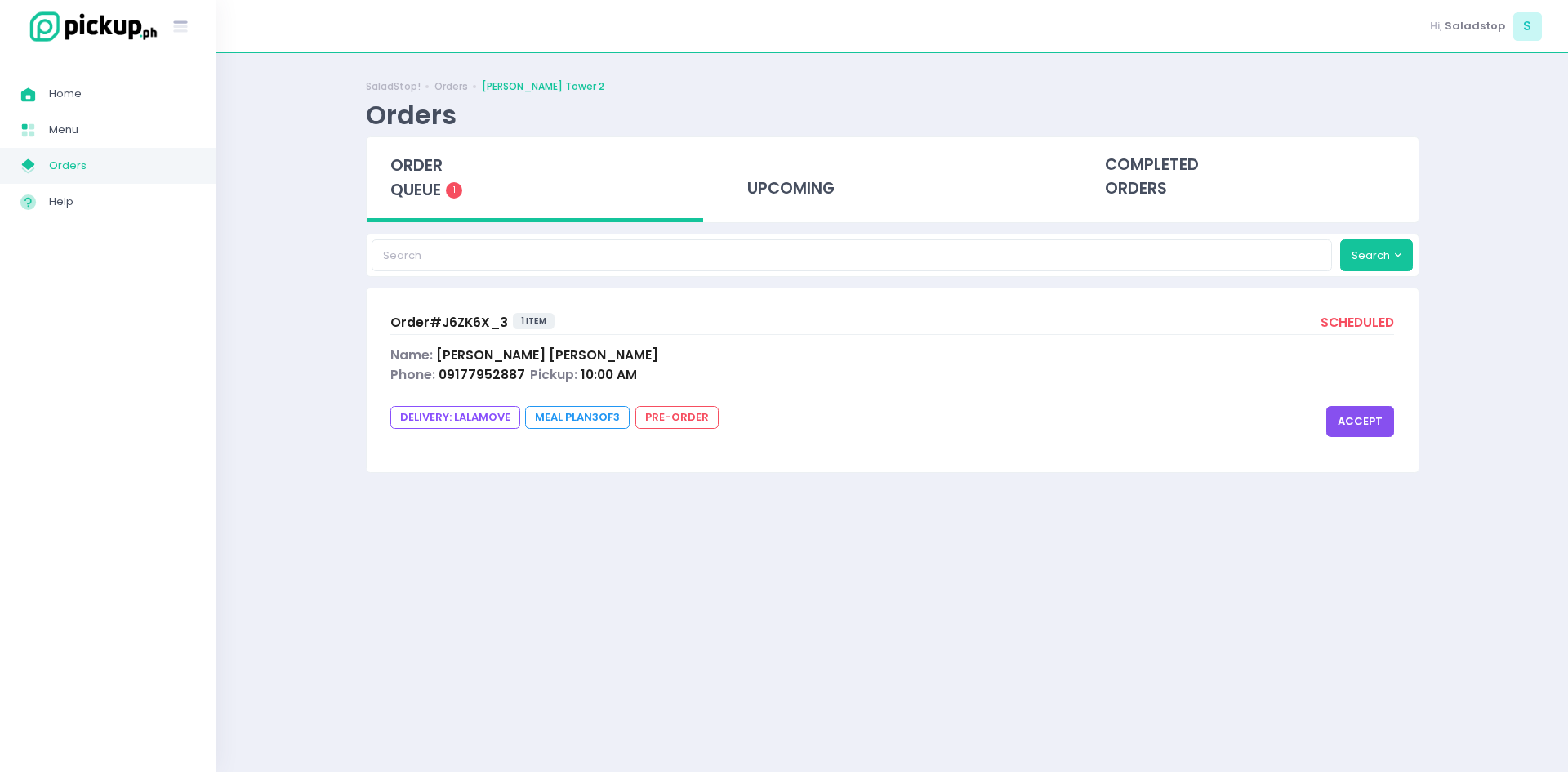
click at [1348, 424] on button "accept" at bounding box center [1360, 422] width 68 height 31
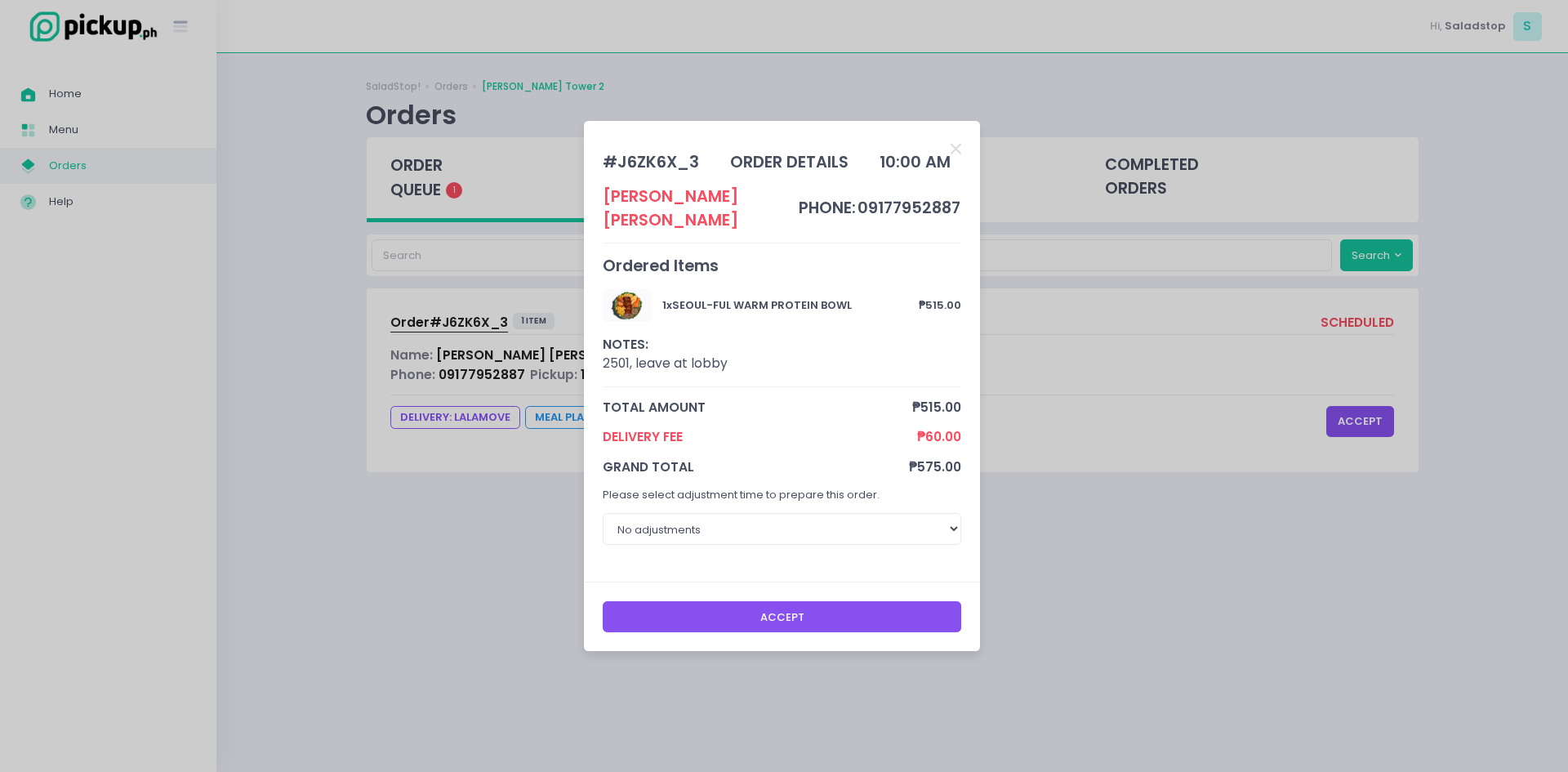
click at [869, 613] on button "Accept" at bounding box center [783, 617] width 360 height 31
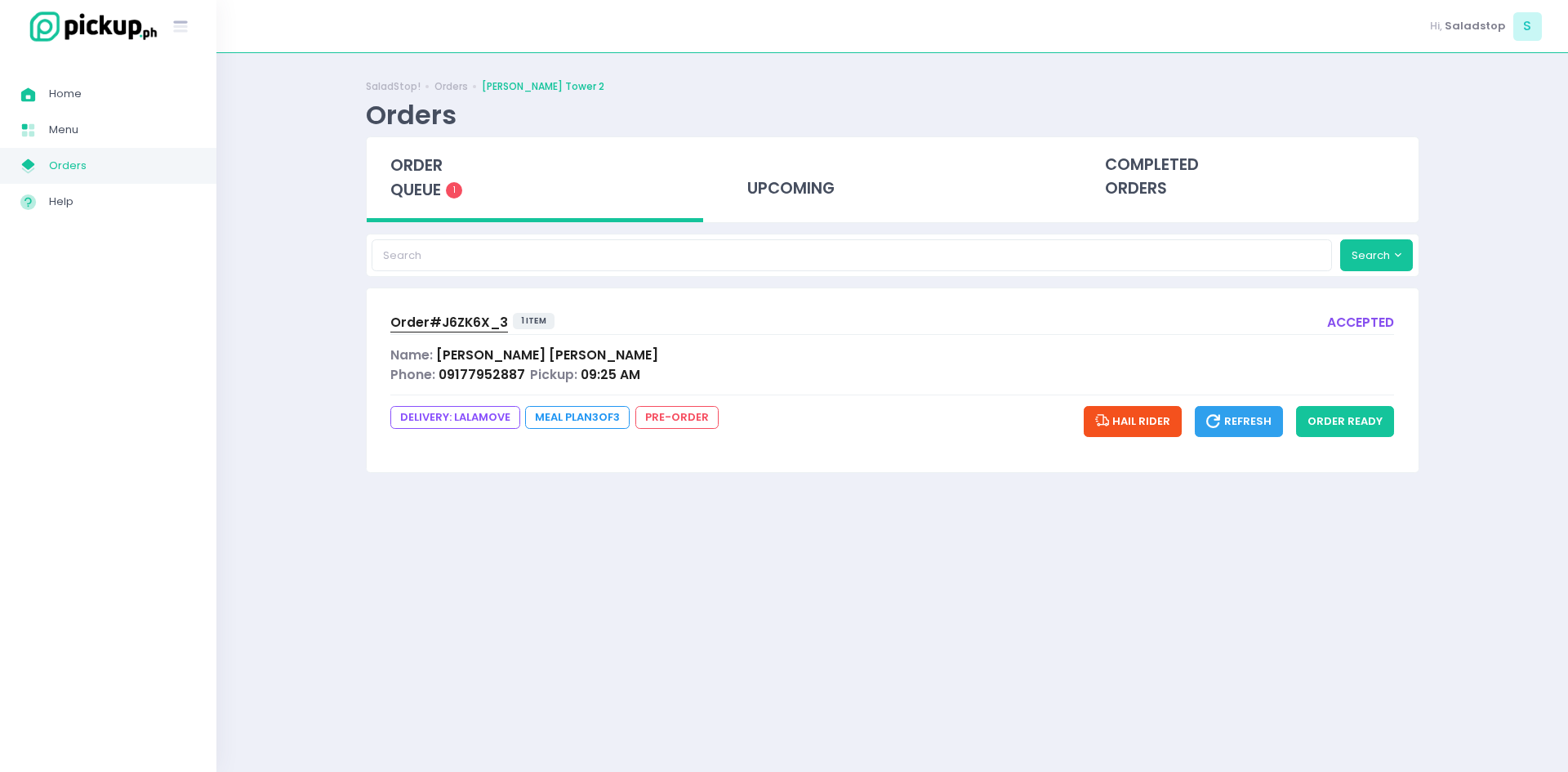
click at [794, 456] on div "Order# J6ZK6X_3 1 item accepted Name: [PERSON_NAME] Phone: 09177952887 Pickup: …" at bounding box center [892, 380] width 1052 height 183
click at [1343, 436] on button "order ready" at bounding box center [1345, 422] width 98 height 31
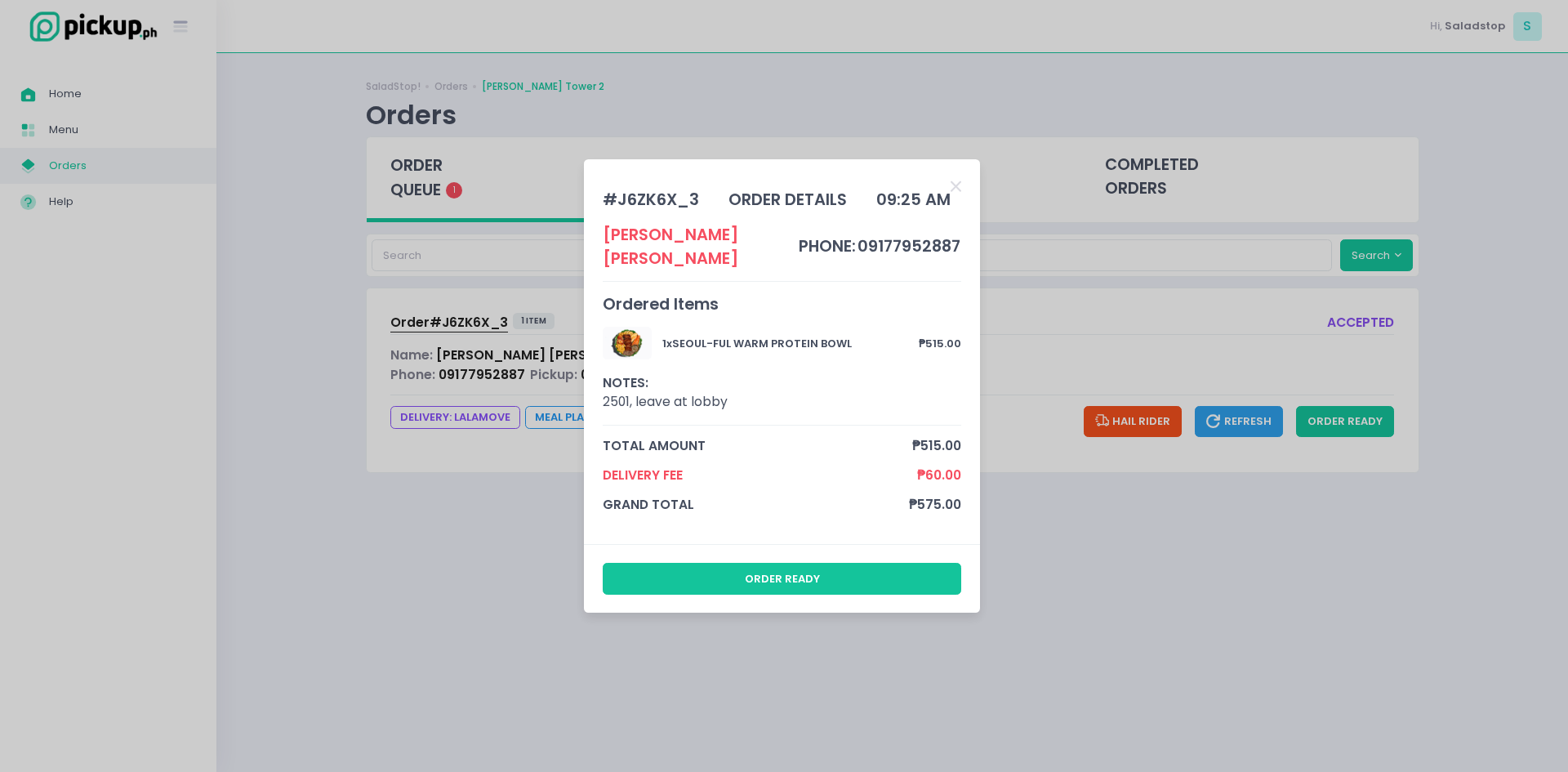
click at [787, 585] on div "order ready" at bounding box center [781, 579] width 396 height 70
click at [794, 573] on button "order ready" at bounding box center [783, 578] width 360 height 31
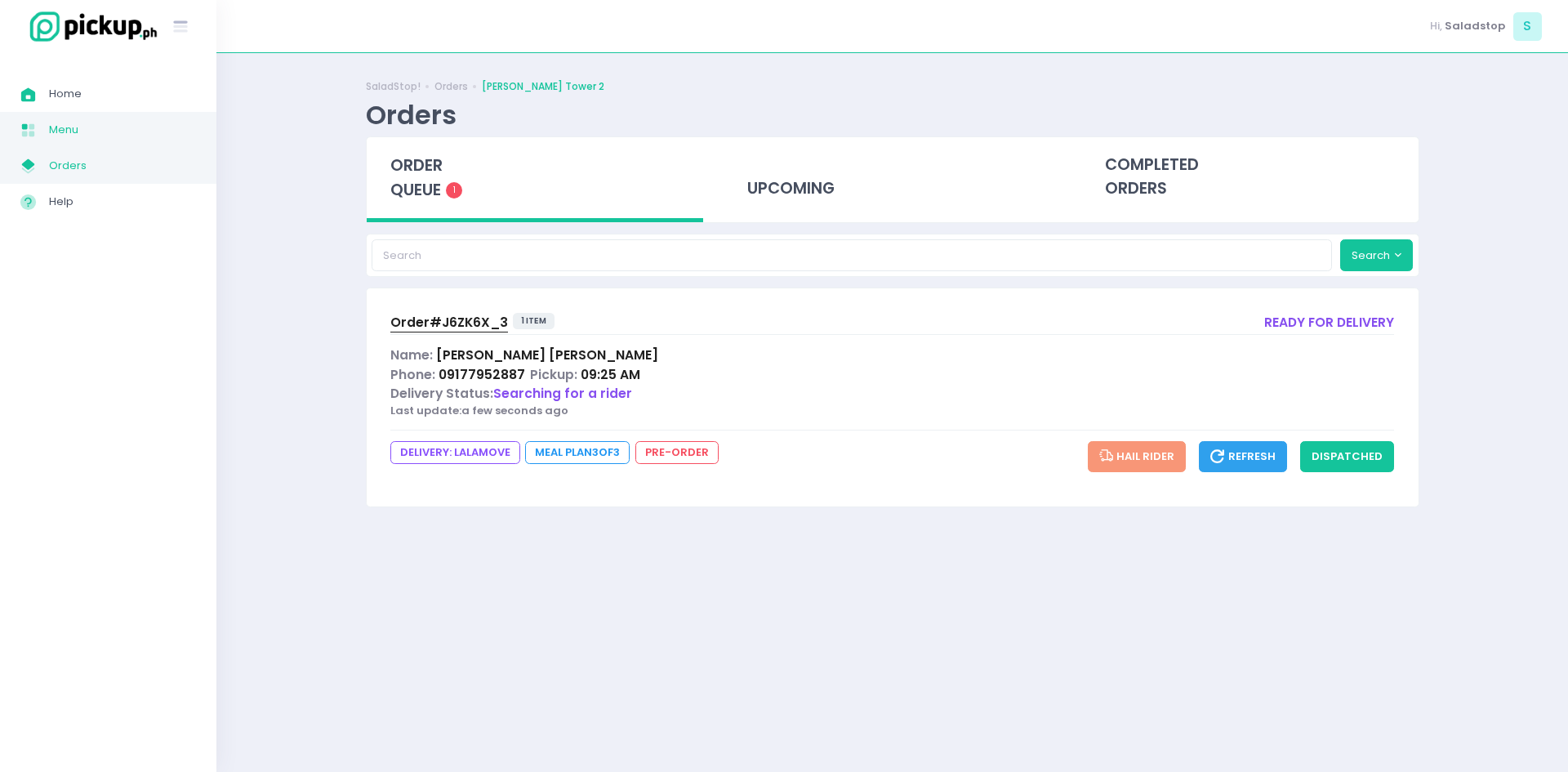
click at [77, 132] on span "Menu" at bounding box center [122, 130] width 147 height 21
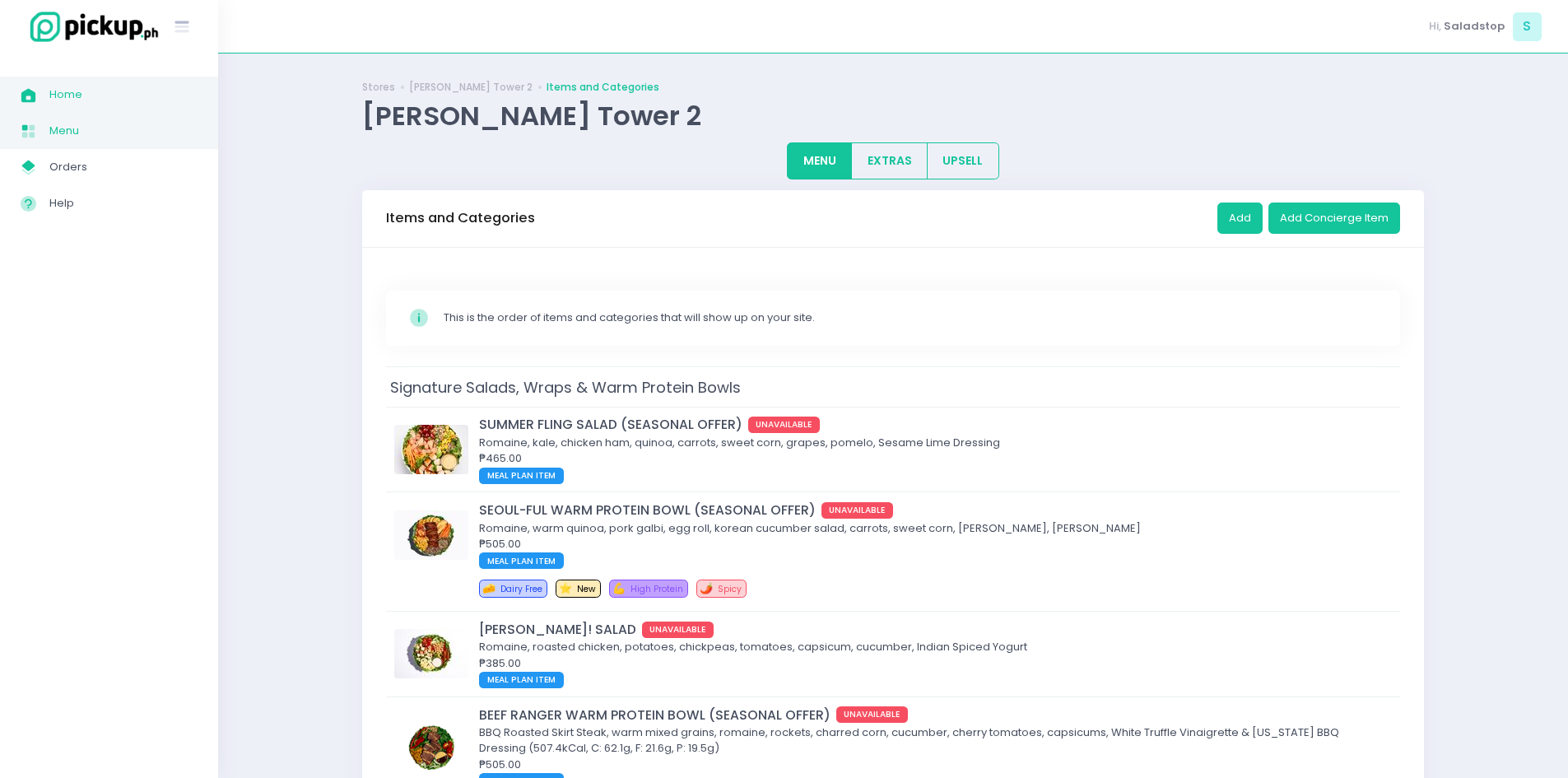
click at [107, 79] on link "Home Created with Sketch. Home" at bounding box center [109, 95] width 218 height 36
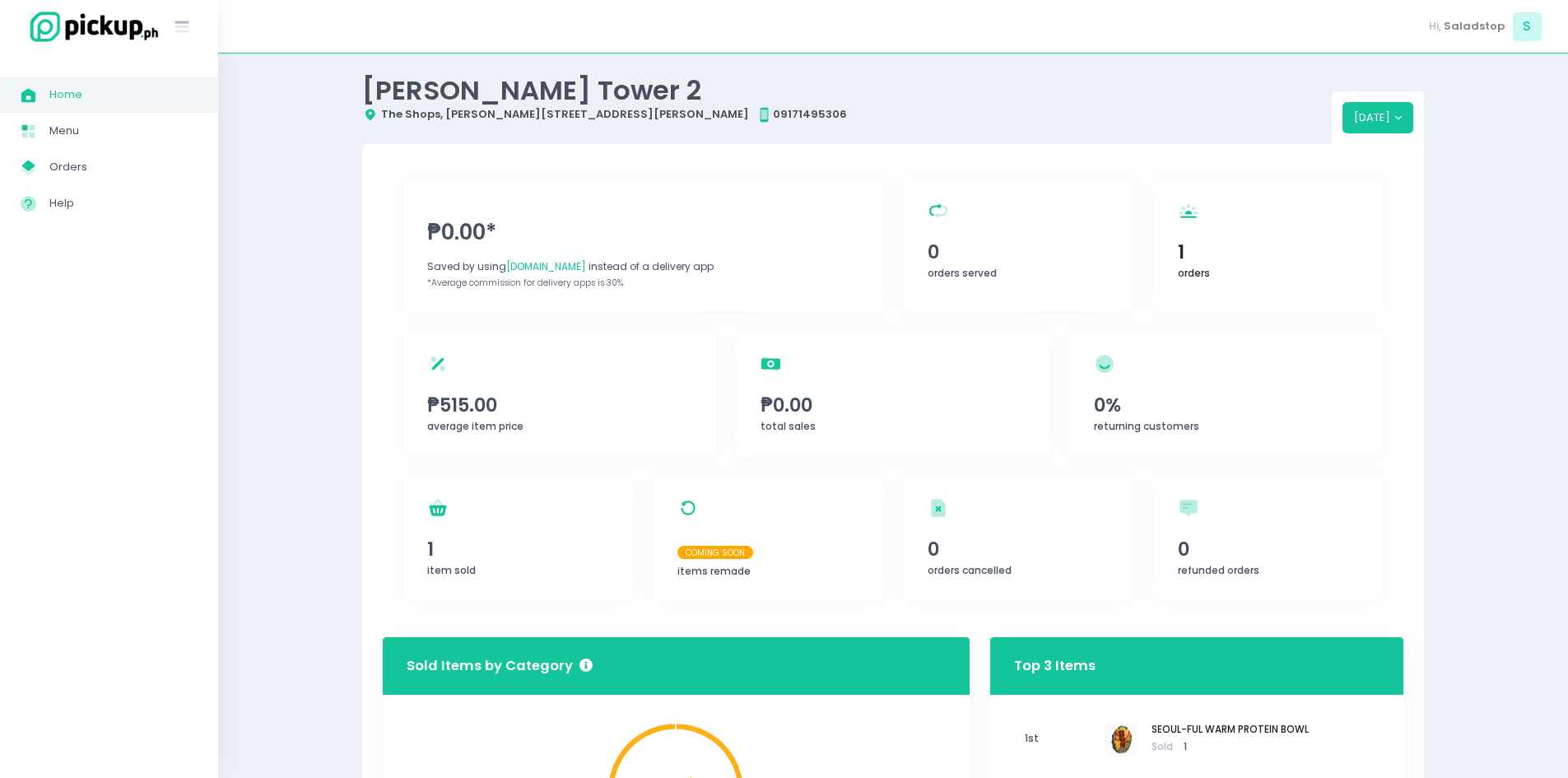
click at [1255, 265] on span "1" at bounding box center [1269, 251] width 181 height 28
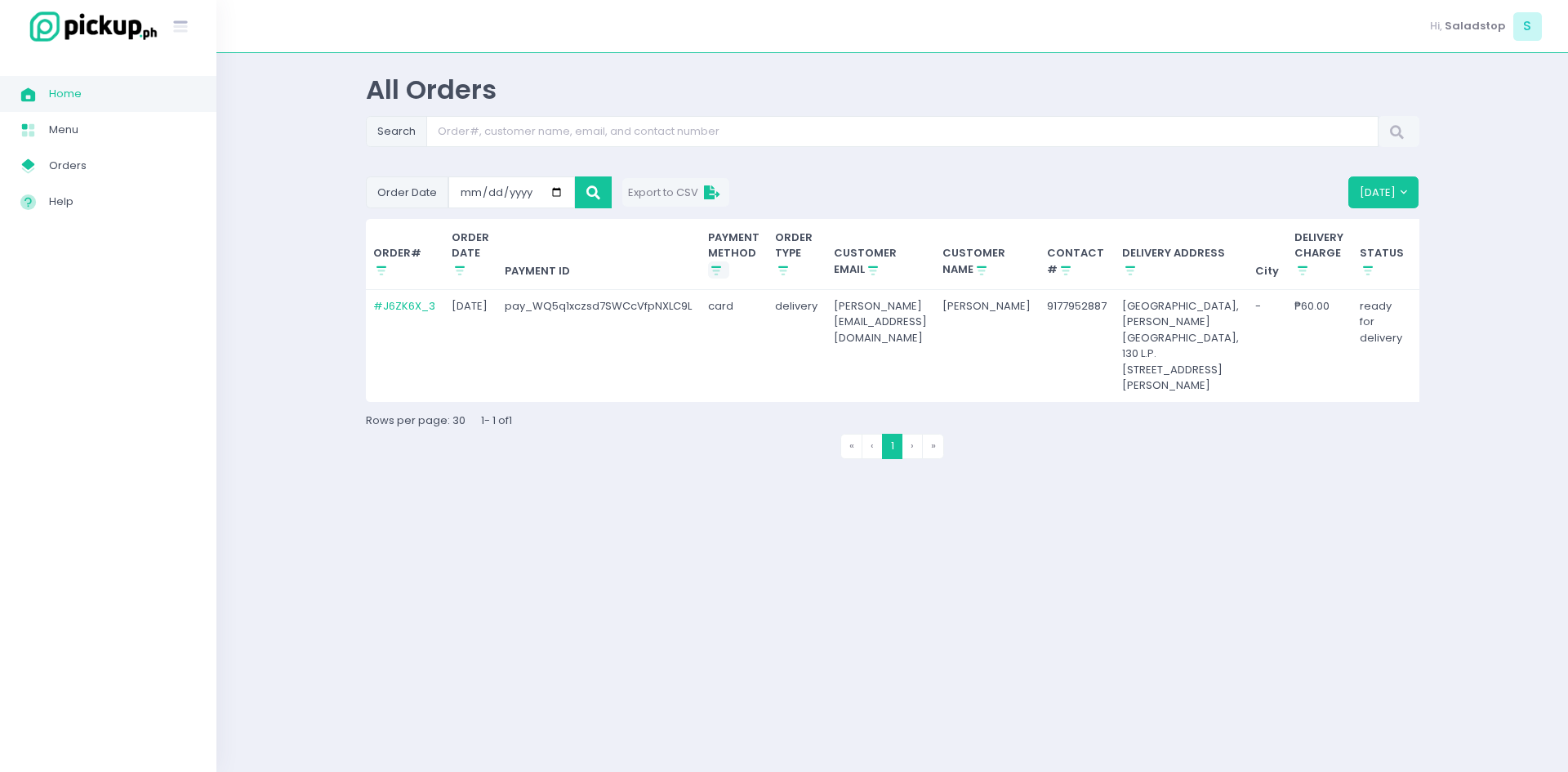
click at [717, 266] on icon "Stockholm-icons / Shopping / Sort1 Created with Sketch." at bounding box center [716, 270] width 14 height 14
click at [70, 80] on link "Home Created with Sketch. Home" at bounding box center [108, 94] width 216 height 36
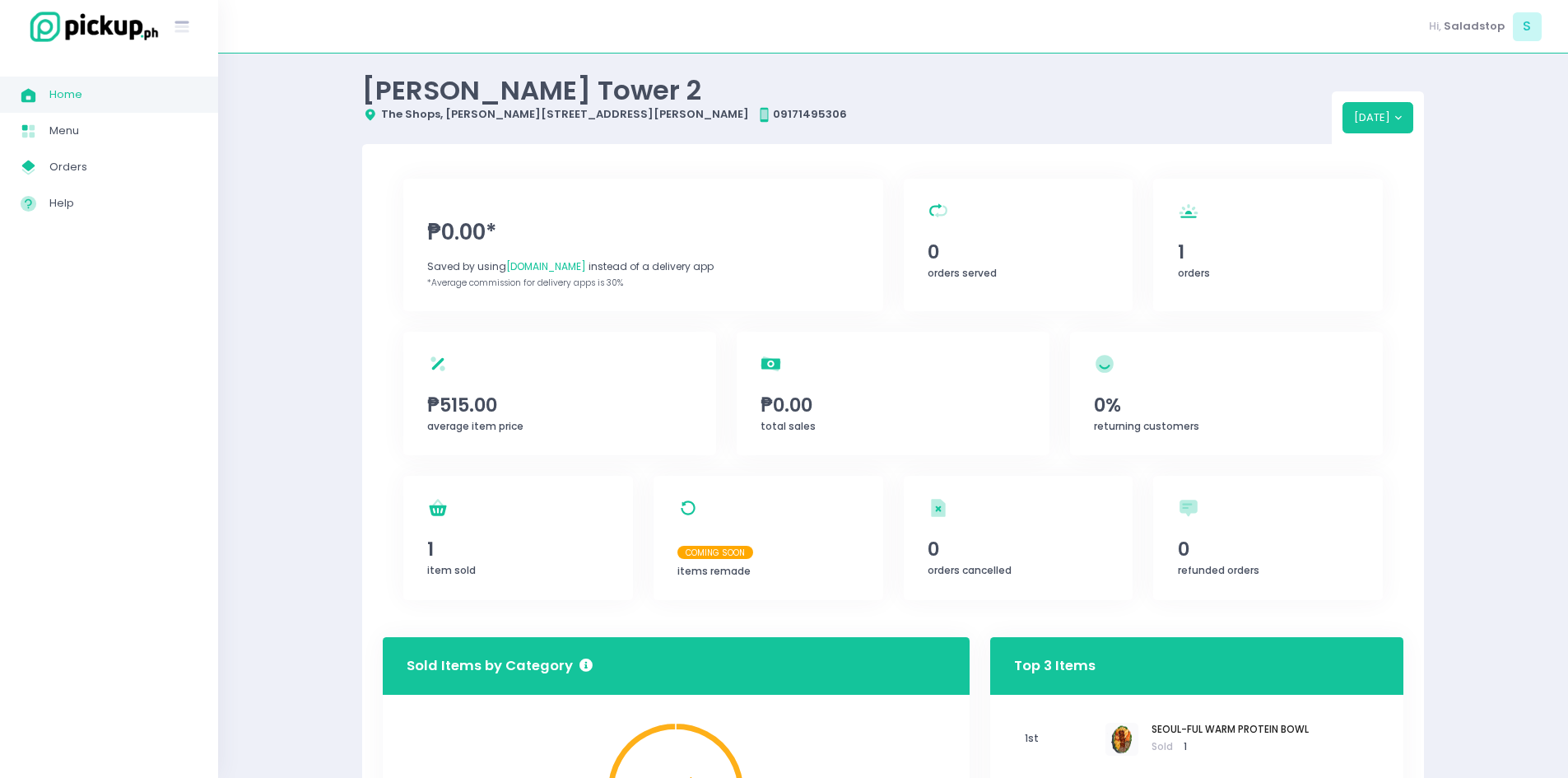
click at [516, 260] on span "[DOMAIN_NAME]" at bounding box center [545, 266] width 80 height 14
click at [479, 391] on span "₱515.00" at bounding box center [560, 404] width 265 height 28
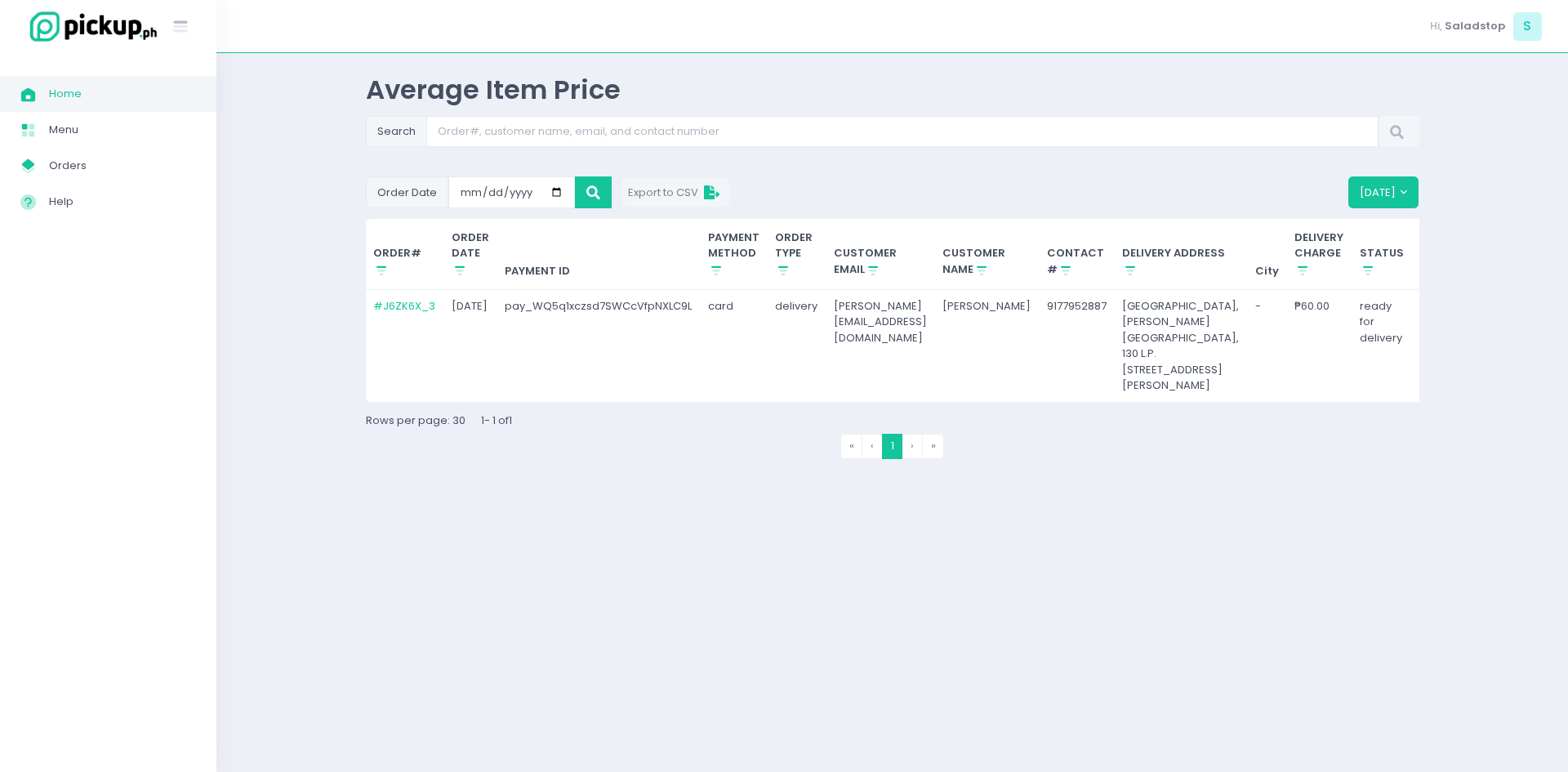
click at [47, 100] on span "Home Created with Sketch." at bounding box center [35, 93] width 29 height 21
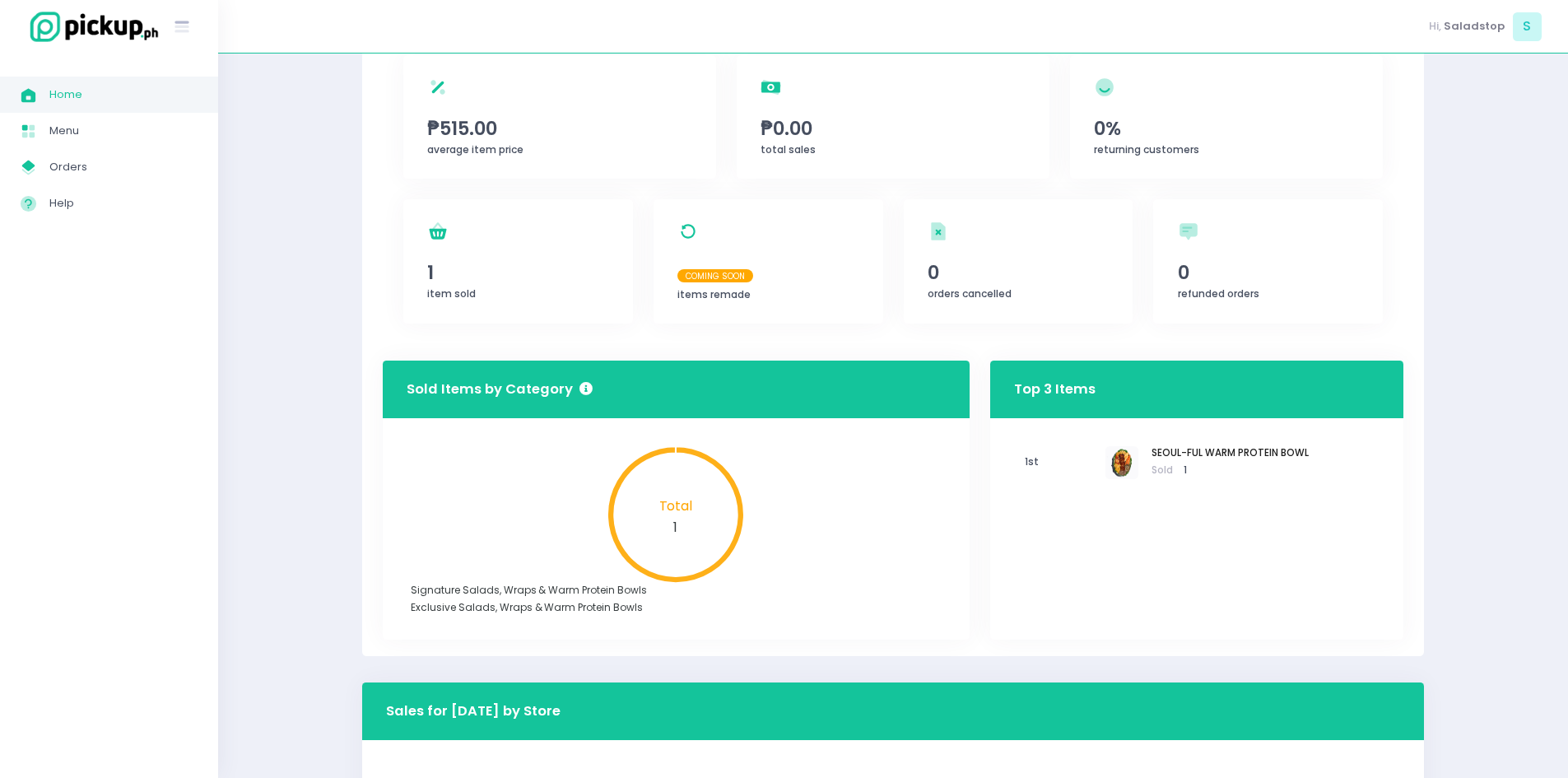
scroll to position [329, 0]
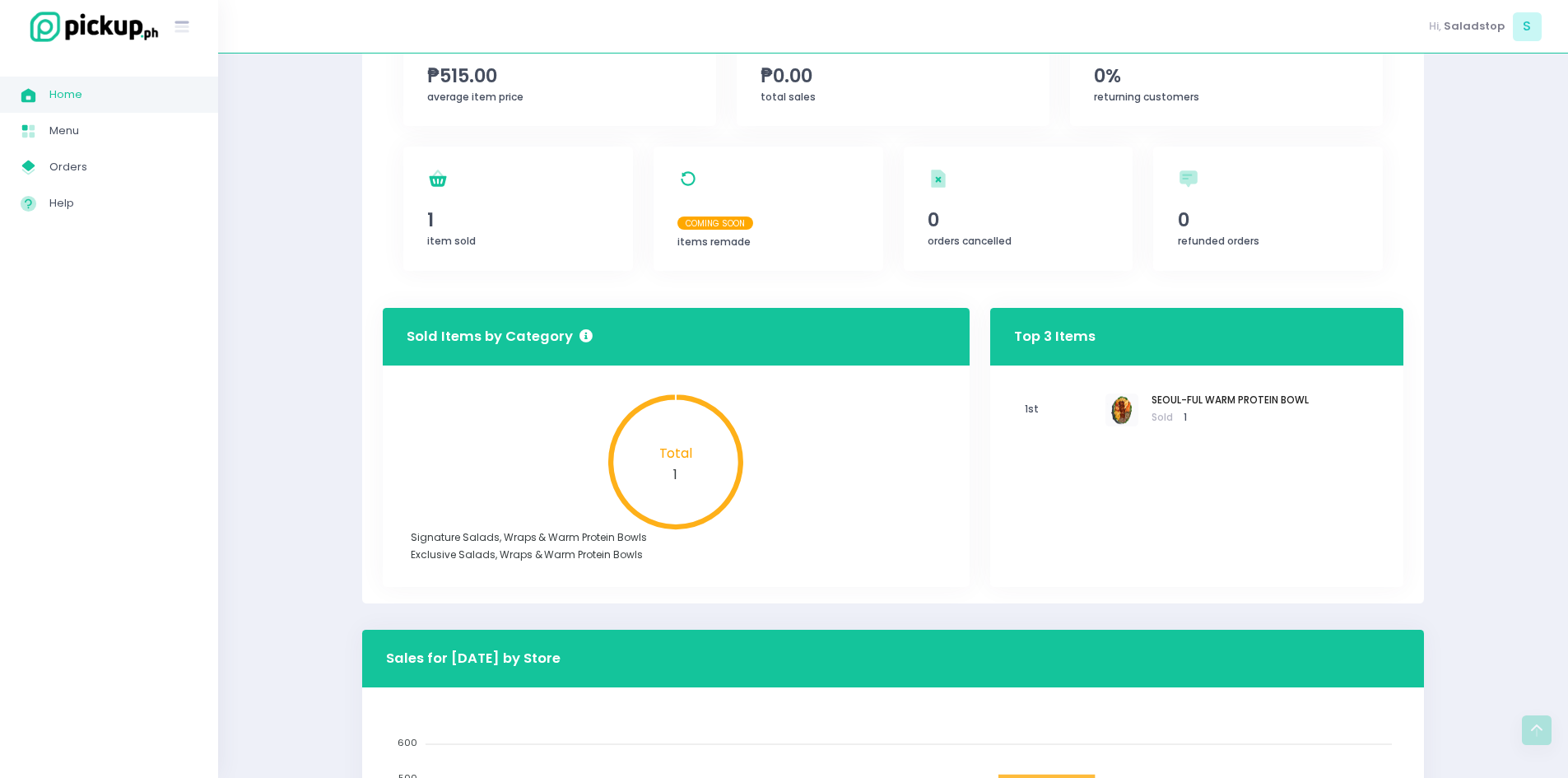
click at [602, 499] on foreignobject "Signature Salads, Wraps & Warm Protein Bowls Exclusive Salads, Wraps & Warm Pro…" at bounding box center [676, 477] width 539 height 180
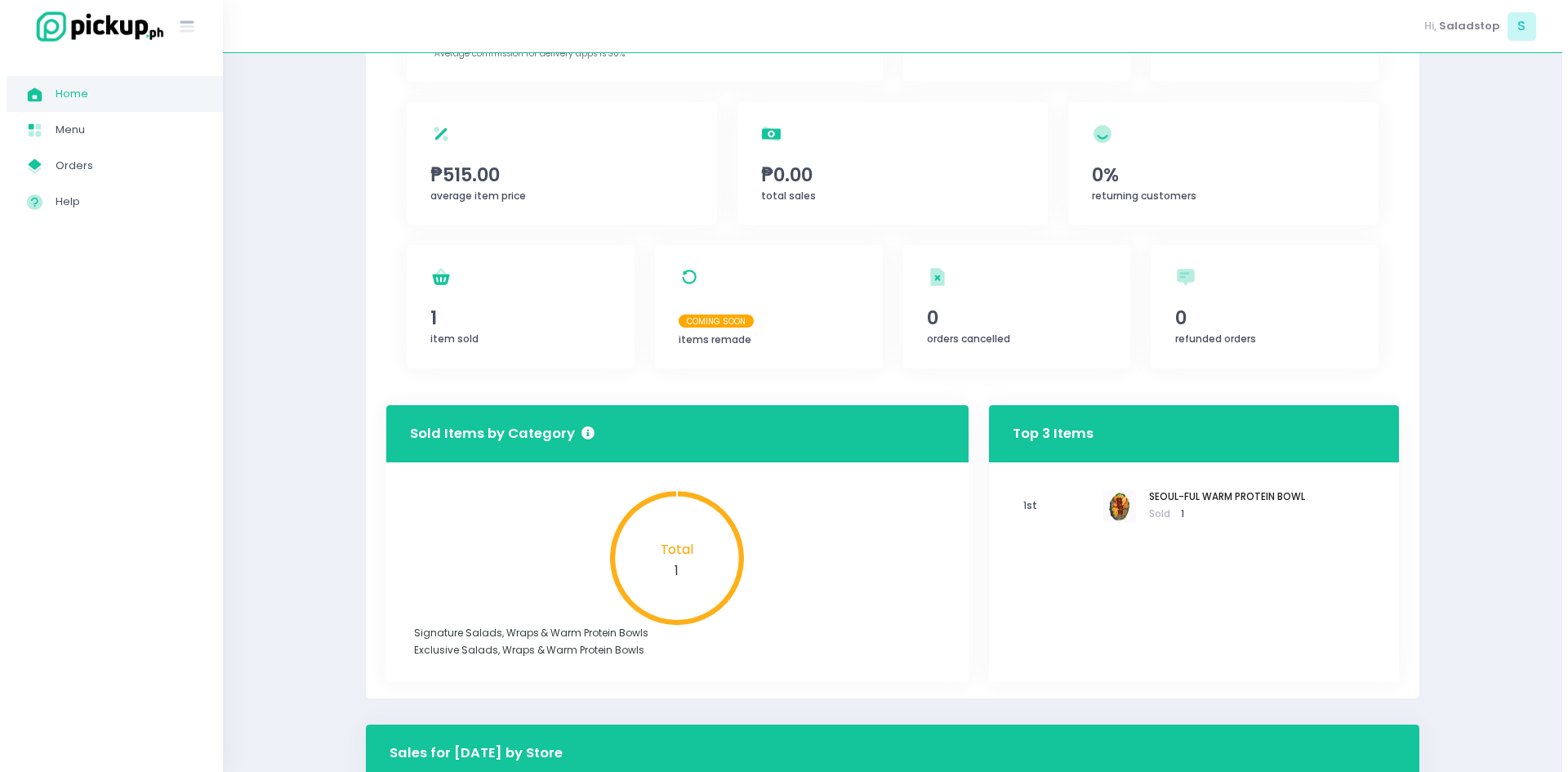
scroll to position [0, 0]
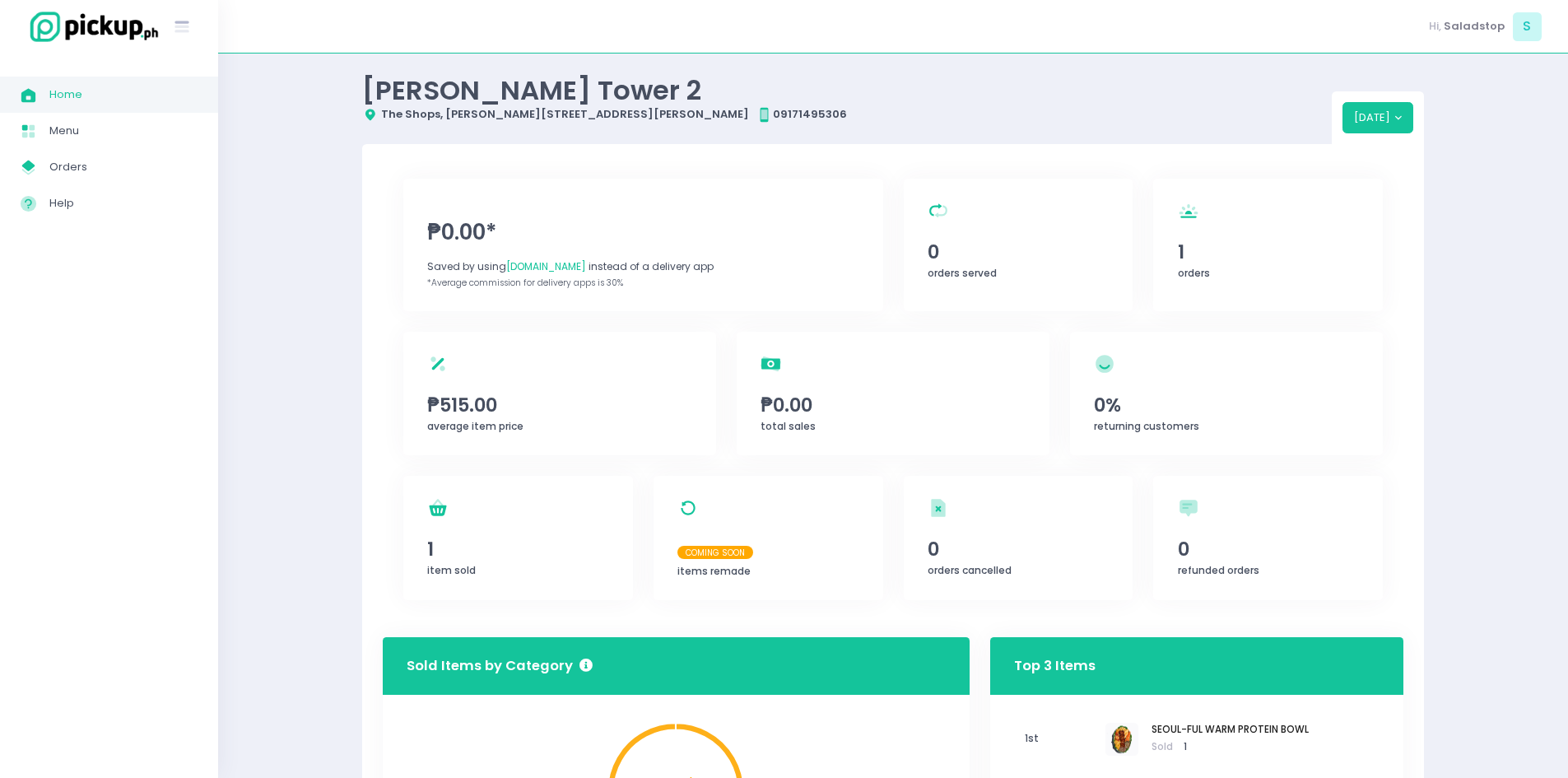
click at [650, 225] on span "₱0.00*" at bounding box center [643, 233] width 432 height 32
click at [813, 412] on span "₱0.00" at bounding box center [893, 404] width 265 height 28
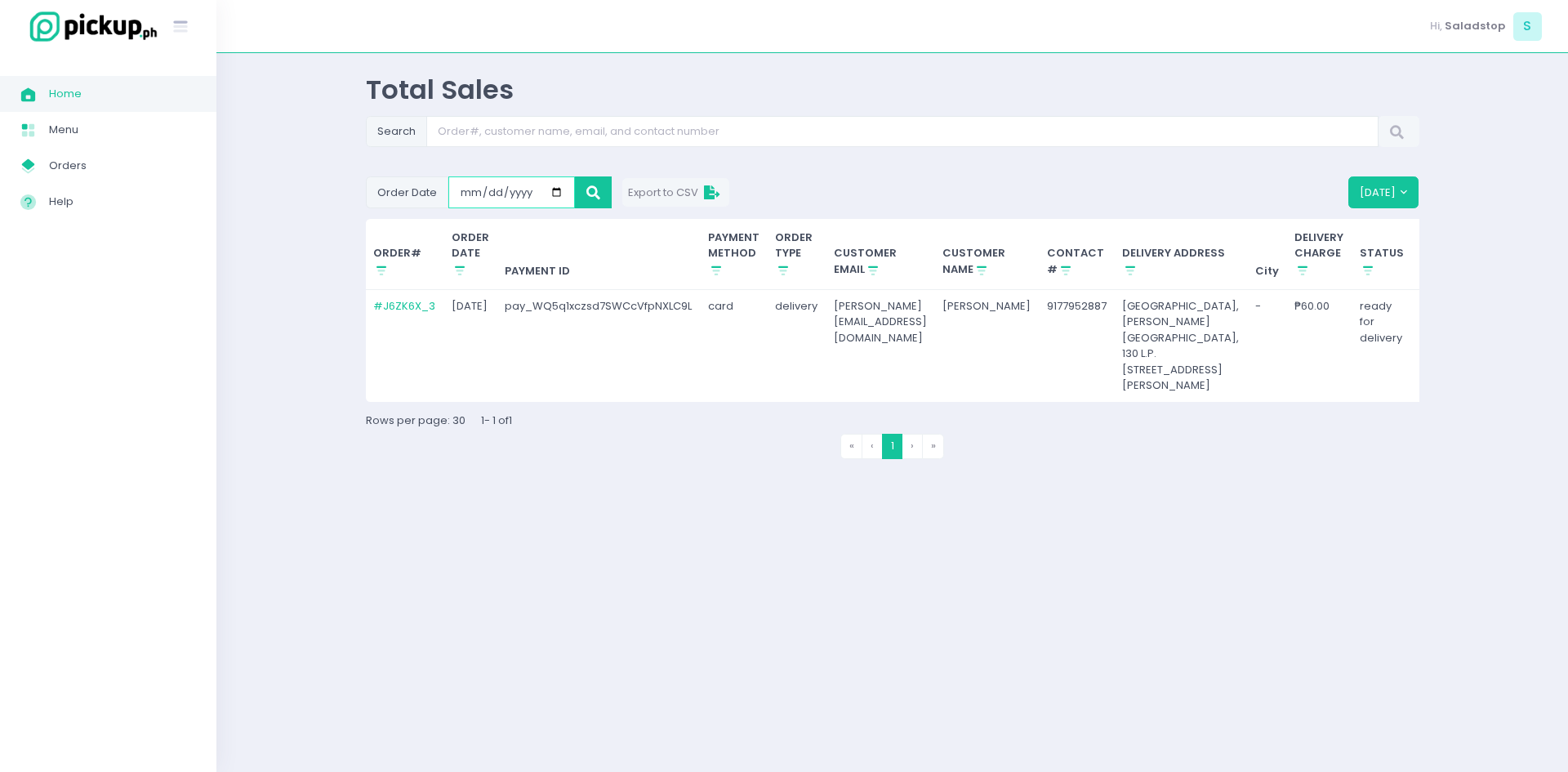
click at [552, 187] on input "[DATE]" at bounding box center [511, 192] width 126 height 31
type input "[DATE]"
click at [1361, 193] on button "Custom" at bounding box center [1381, 192] width 77 height 31
click at [1387, 202] on button "Custom" at bounding box center [1381, 192] width 77 height 31
click at [1465, 212] on div "Total Sales Search Order Date [DATE] Export to CSV Custom [DATE] [DATE] This We…" at bounding box center [891, 412] width 1351 height 678
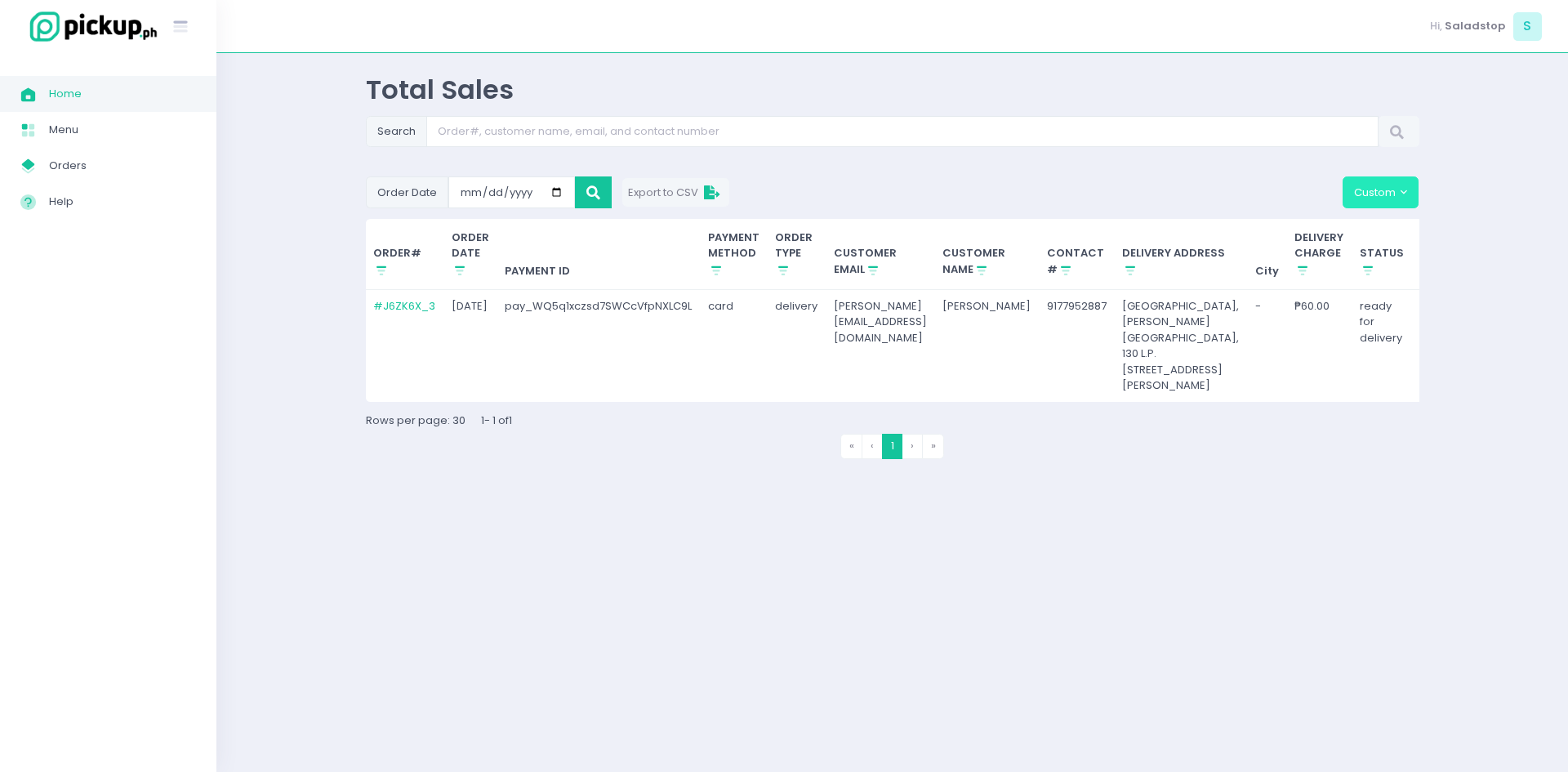
click at [1368, 196] on button "Custom" at bounding box center [1381, 192] width 77 height 31
click at [1368, 202] on button "Custom" at bounding box center [1381, 192] width 77 height 31
click at [593, 193] on icon at bounding box center [593, 193] width 14 height 0
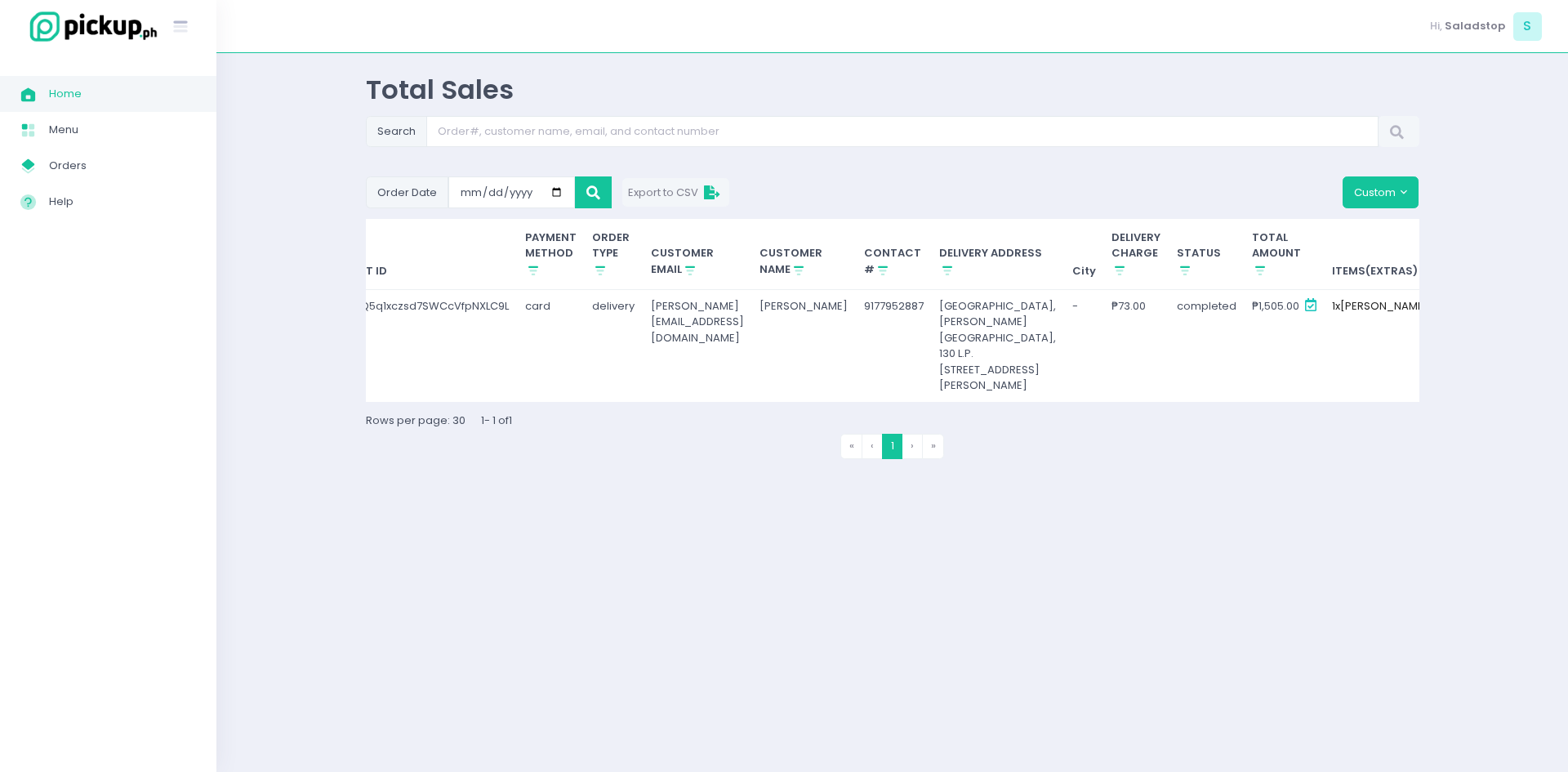
scroll to position [0, 184]
click at [554, 193] on input "[DATE]" at bounding box center [511, 192] width 126 height 31
type input "[DATE]"
click at [583, 193] on button at bounding box center [593, 192] width 36 height 31
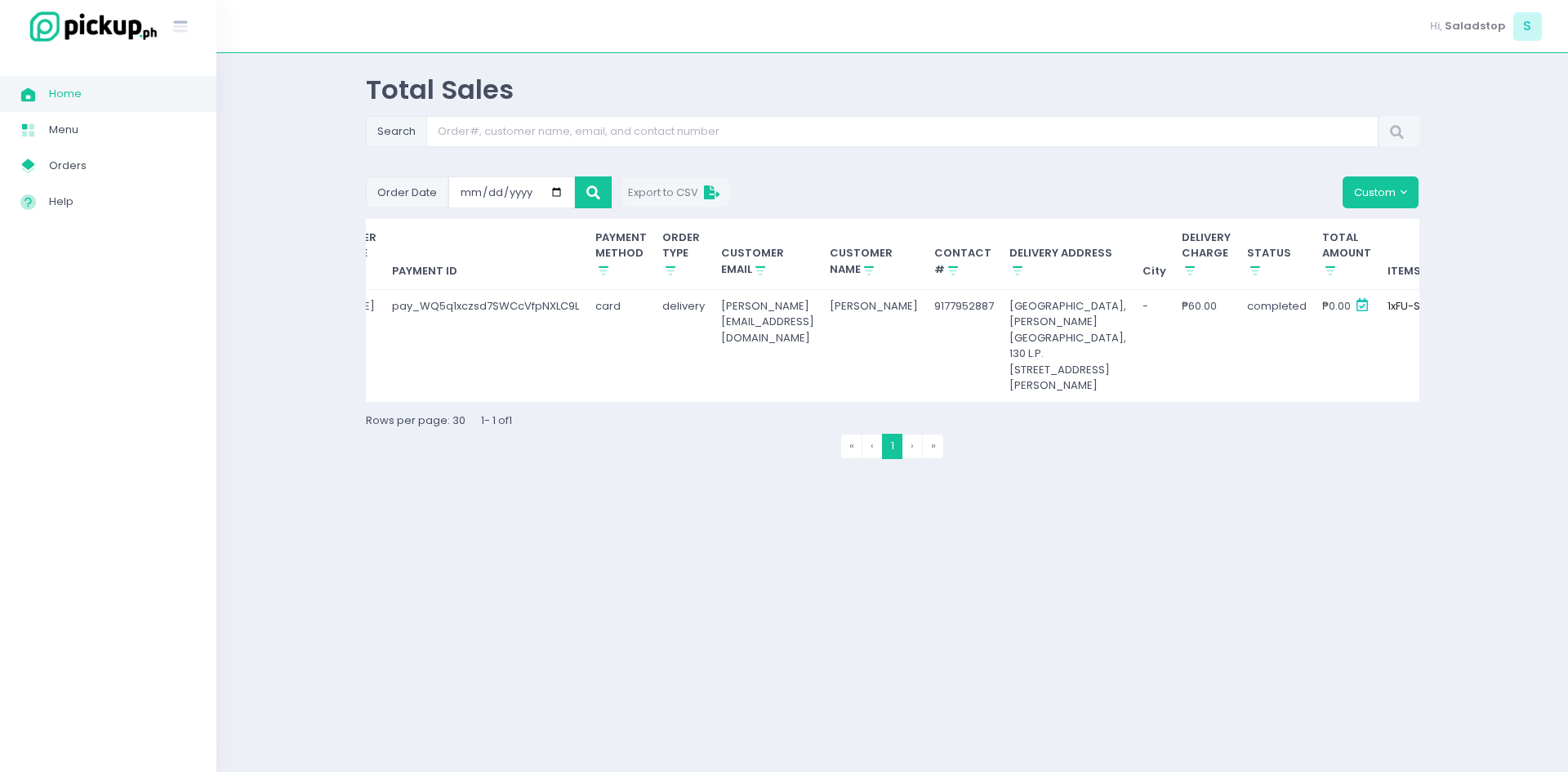
scroll to position [0, 0]
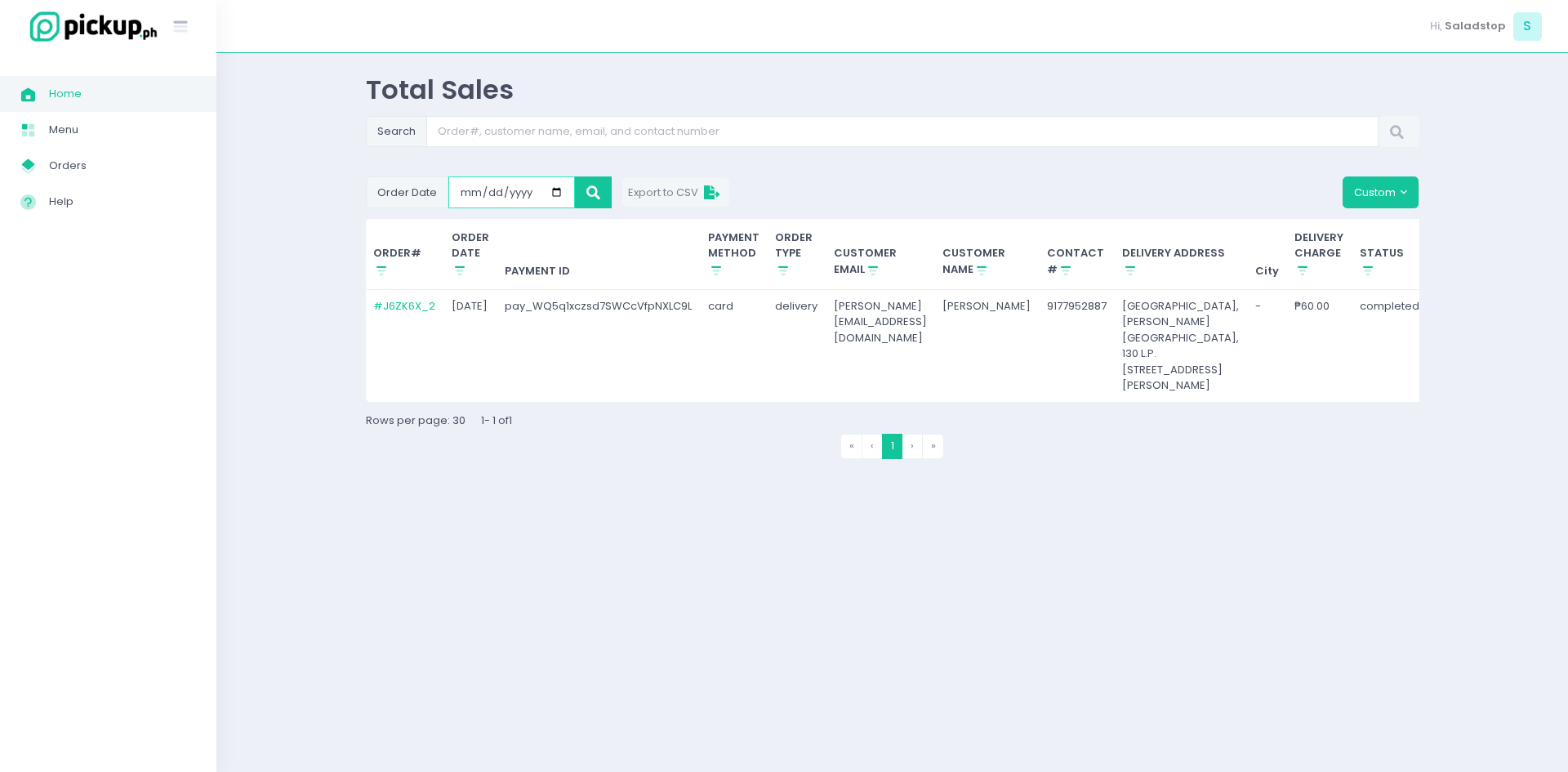
click at [482, 189] on input "[DATE]" at bounding box center [511, 192] width 126 height 31
click at [559, 193] on input "[DATE]" at bounding box center [511, 192] width 126 height 31
type input "[DATE]"
click at [582, 199] on button at bounding box center [593, 192] width 36 height 31
click at [562, 195] on input "[DATE]" at bounding box center [511, 192] width 126 height 31
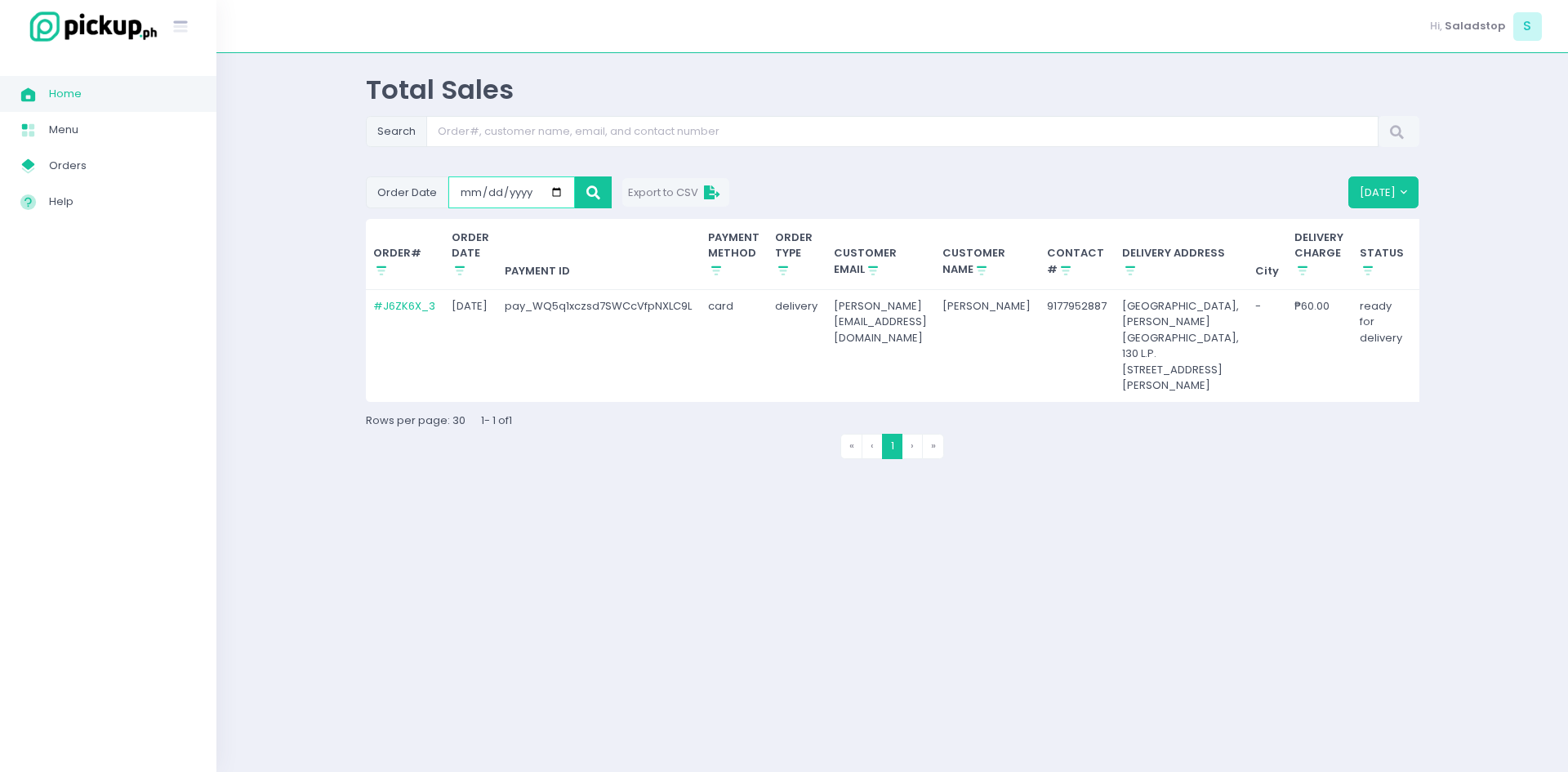
click at [552, 190] on input "[DATE]" at bounding box center [511, 192] width 126 height 31
type input "[DATE]"
click at [586, 202] on button at bounding box center [593, 192] width 36 height 31
click at [85, 165] on span "Orders" at bounding box center [122, 165] width 147 height 21
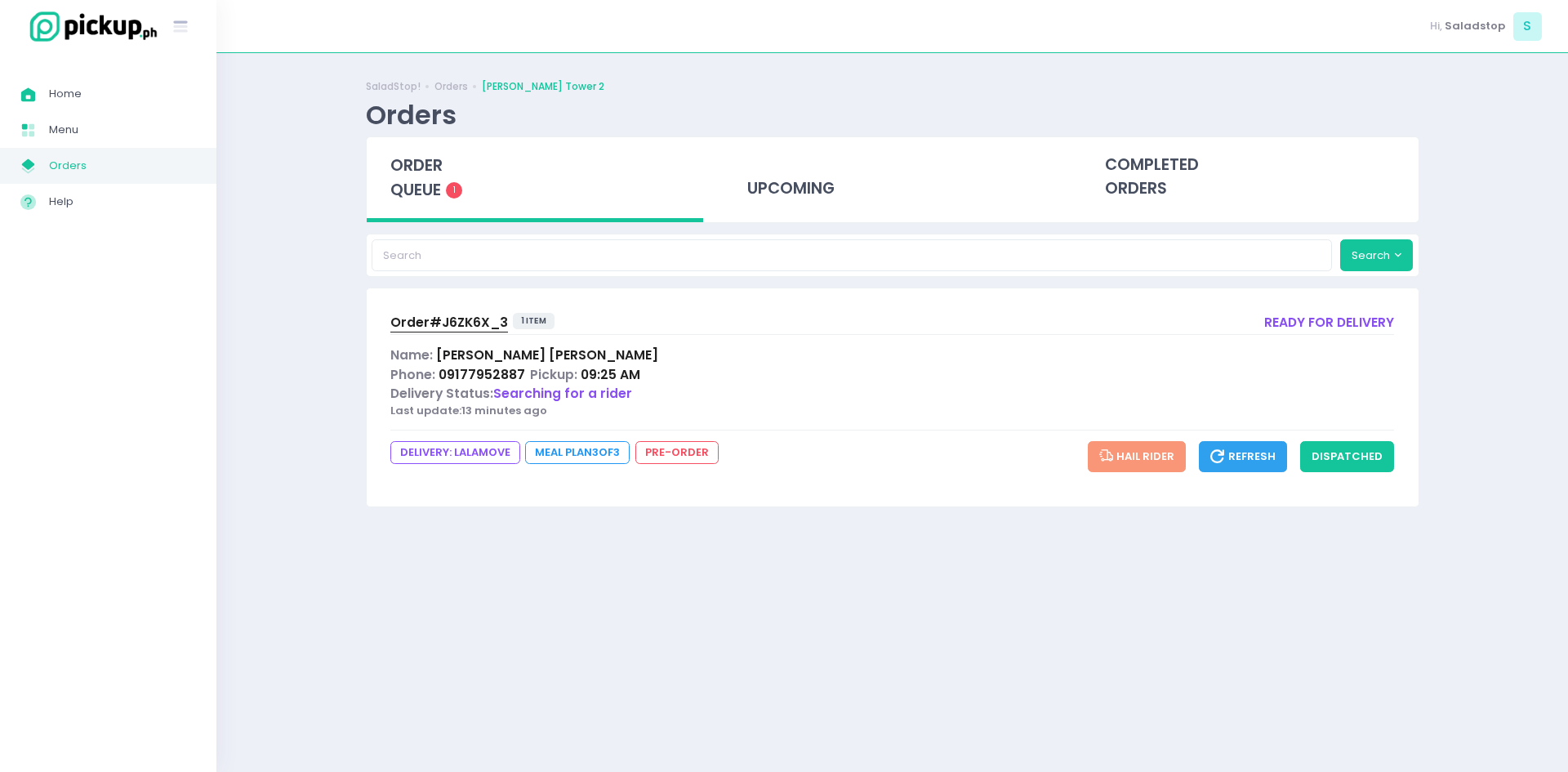
click at [422, 174] on span "order queue" at bounding box center [416, 177] width 53 height 47
click at [420, 205] on div "order queue 1" at bounding box center [535, 180] width 338 height 85
